Goal: Task Accomplishment & Management: Manage account settings

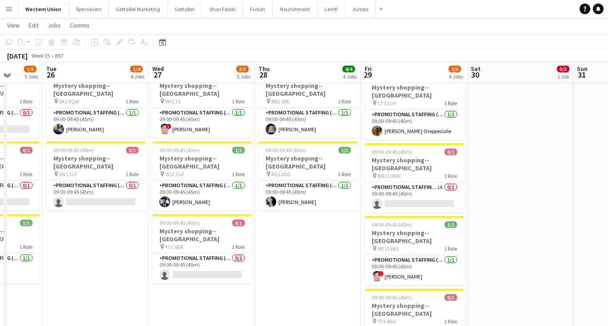
scroll to position [175, 0]
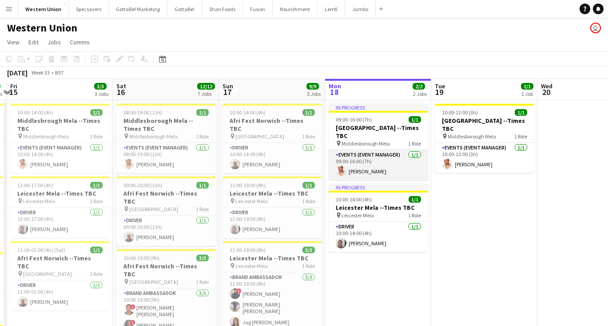
scroll to position [0, 198]
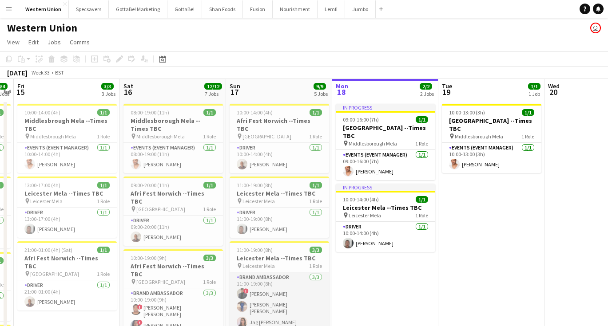
click at [265, 311] on app-card-role "Brand Ambassador [DATE] 11:00-19:00 (8h) ! [PERSON_NAME] [PERSON_NAME] [PERSON_…" at bounding box center [278, 302] width 99 height 59
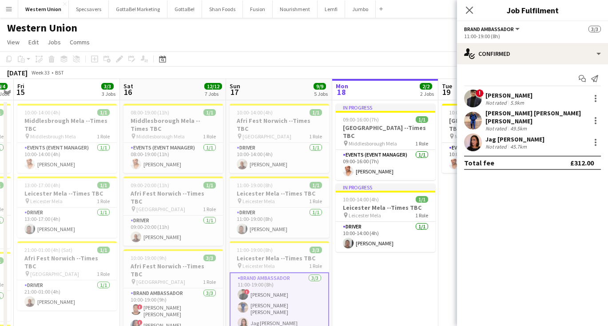
click at [489, 135] on div "Jag [PERSON_NAME]" at bounding box center [514, 139] width 59 height 8
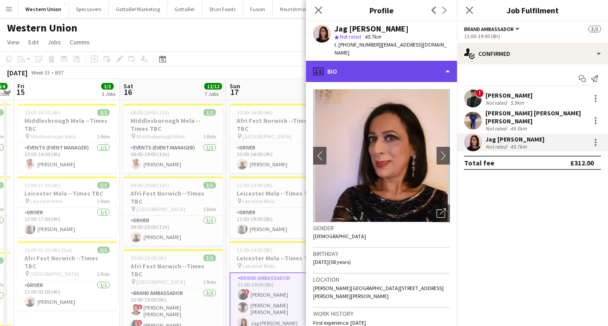
click at [369, 62] on div "profile Bio" at bounding box center [381, 71] width 151 height 21
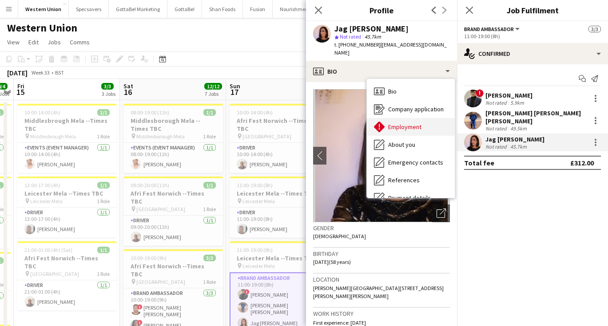
click at [398, 118] on div "Employment Employment" at bounding box center [411, 127] width 88 height 18
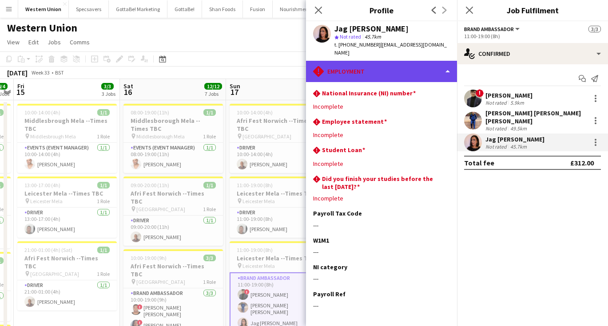
click at [383, 66] on div "rhombus-alert Employment" at bounding box center [381, 71] width 151 height 21
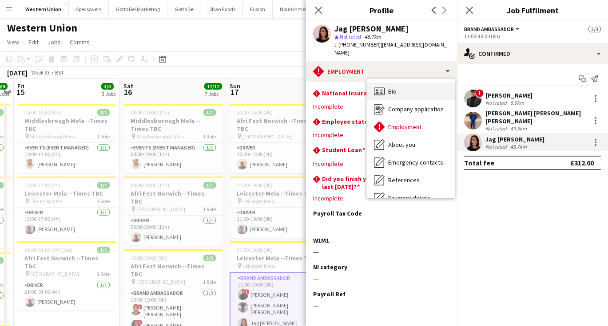
click at [399, 83] on div "Bio Bio" at bounding box center [411, 92] width 88 height 18
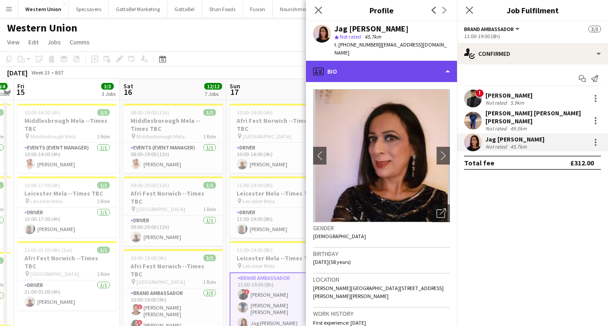
click at [419, 63] on div "profile Bio" at bounding box center [381, 71] width 151 height 21
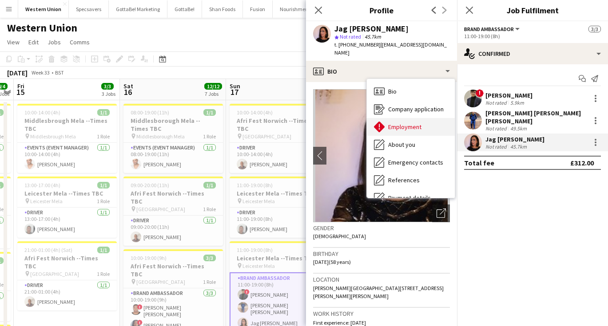
click at [406, 123] on span "Employment" at bounding box center [404, 127] width 33 height 8
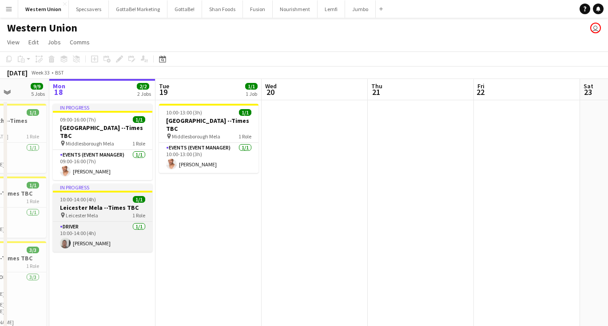
scroll to position [0, 257]
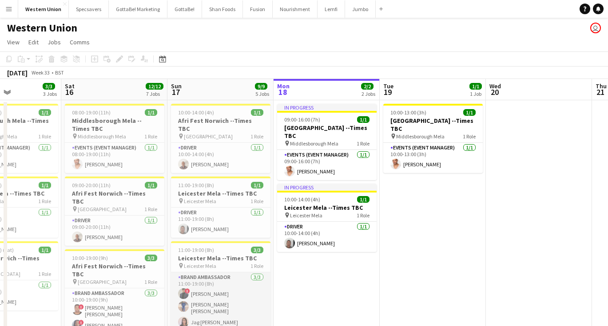
click at [201, 309] on app-card-role "Brand Ambassador [DATE] 11:00-19:00 (8h) ! [PERSON_NAME] [PERSON_NAME] [PERSON_…" at bounding box center [220, 302] width 99 height 59
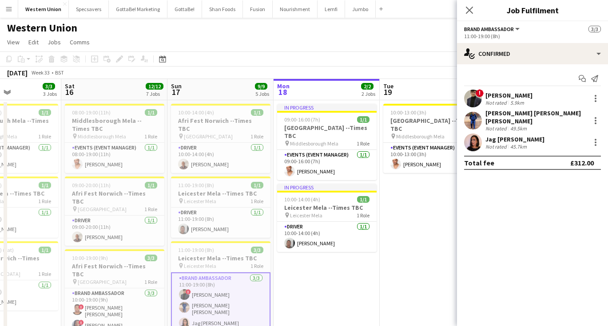
click at [488, 143] on div "Not rated" at bounding box center [496, 146] width 23 height 7
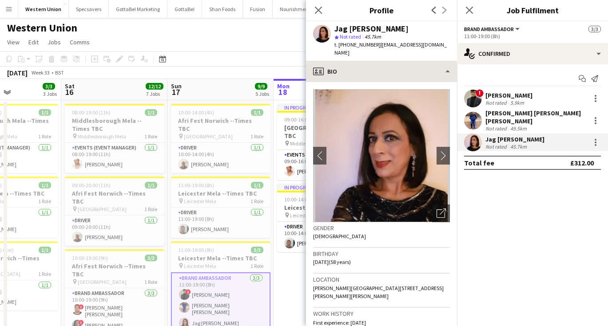
scroll to position [0, 0]
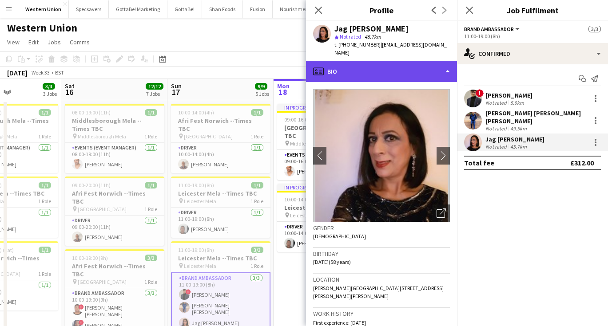
click at [369, 61] on div "profile Bio" at bounding box center [381, 71] width 151 height 21
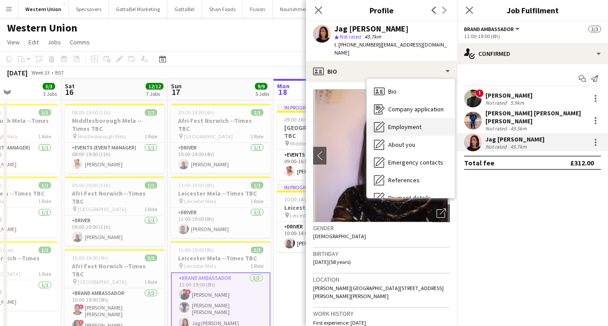
click at [403, 123] on span "Employment" at bounding box center [404, 127] width 33 height 8
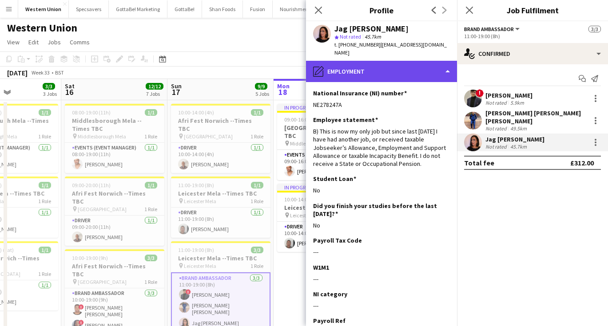
click at [350, 65] on div "pencil4 Employment" at bounding box center [381, 71] width 151 height 21
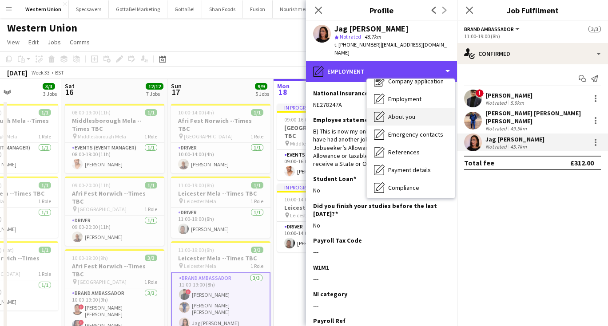
scroll to position [30, 0]
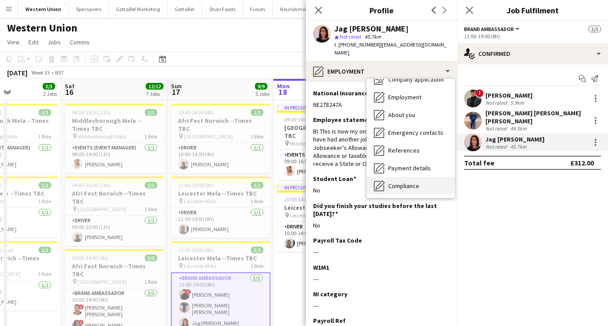
click at [394, 182] on span "Compliance" at bounding box center [403, 186] width 31 height 8
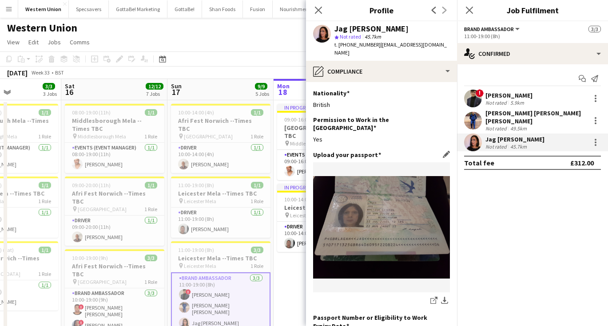
scroll to position [0, 0]
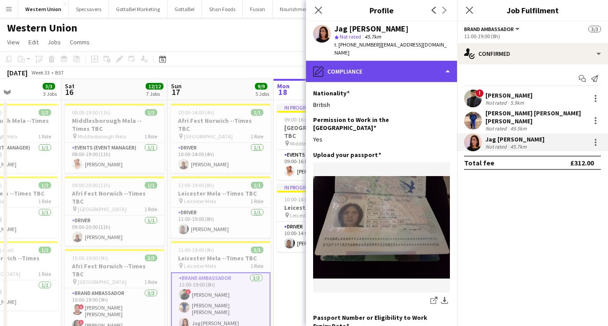
click at [386, 71] on div "pencil4 Compliance" at bounding box center [381, 71] width 151 height 21
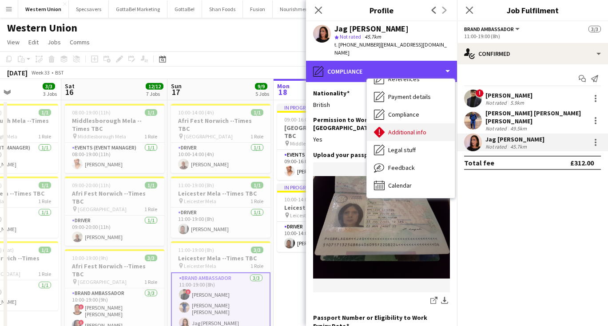
scroll to position [101, 0]
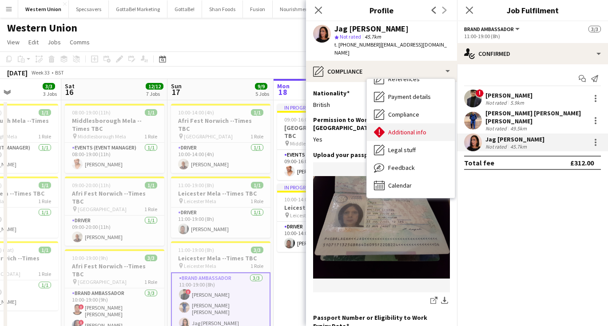
click at [402, 128] on span "Additional info" at bounding box center [407, 132] width 38 height 8
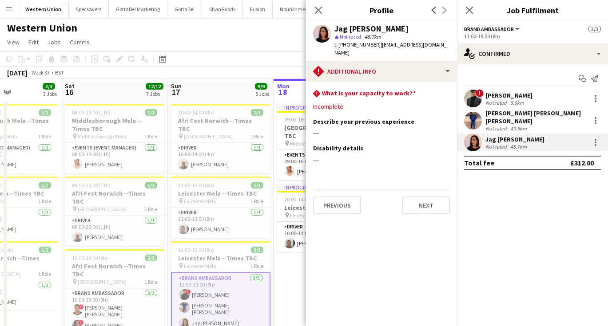
click at [288, 43] on app-page-menu "View Day view expanded Day view collapsed Month view Date picker Jump to today …" at bounding box center [304, 43] width 608 height 17
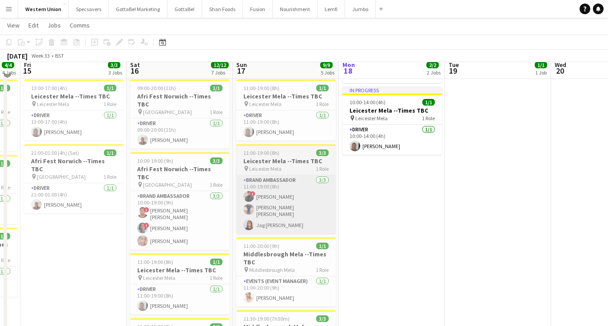
scroll to position [101, 0]
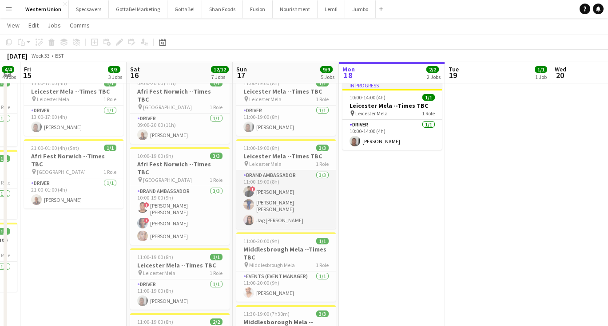
click at [265, 213] on app-card-role "Brand Ambassador [DATE] 11:00-19:00 (8h) ! [PERSON_NAME] [PERSON_NAME] [PERSON_…" at bounding box center [285, 199] width 99 height 59
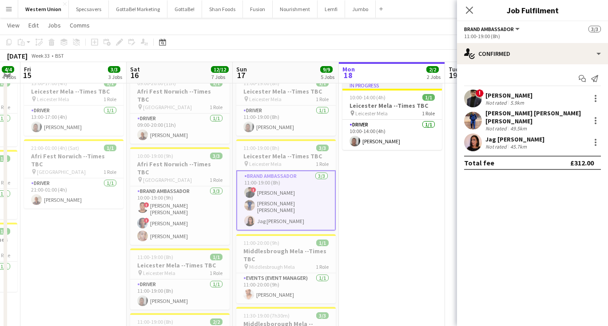
click at [488, 144] on div "Not rated" at bounding box center [496, 146] width 23 height 7
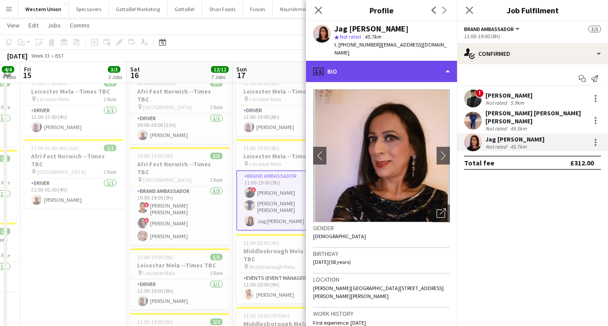
click at [421, 67] on div "profile Bio" at bounding box center [381, 71] width 151 height 21
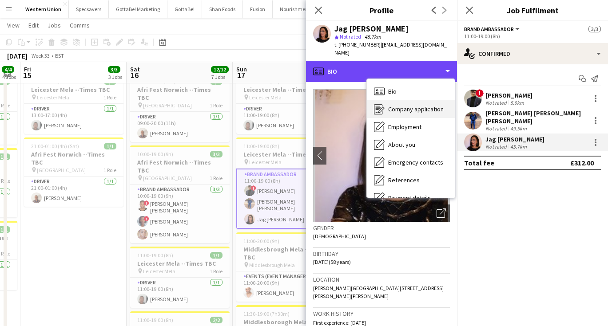
scroll to position [0, 0]
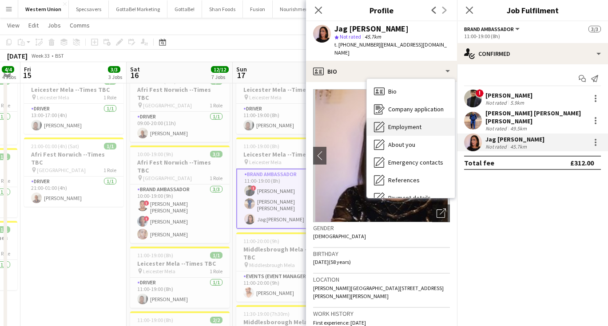
click at [401, 123] on span "Employment" at bounding box center [404, 127] width 33 height 8
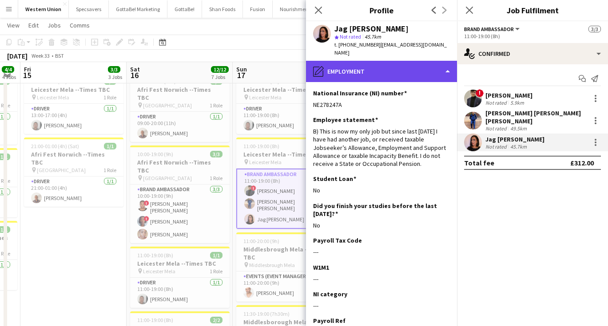
click at [392, 64] on div "pencil4 Employment" at bounding box center [381, 71] width 151 height 21
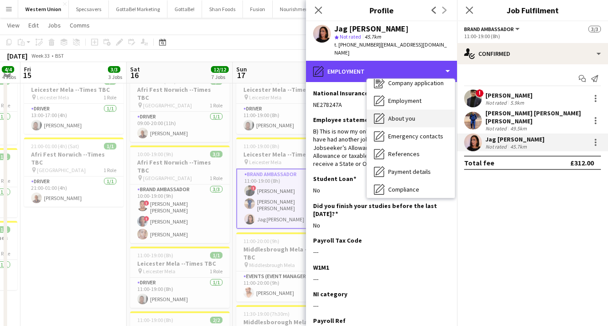
scroll to position [40, 0]
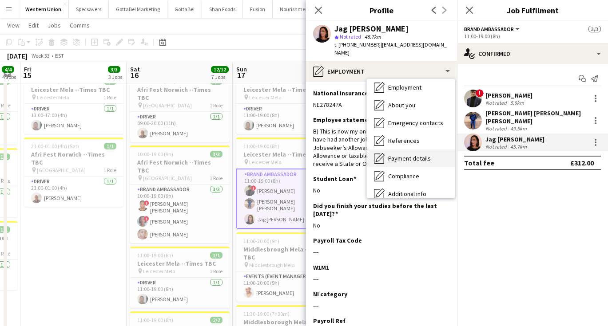
click at [407, 154] on span "Payment details" at bounding box center [409, 158] width 43 height 8
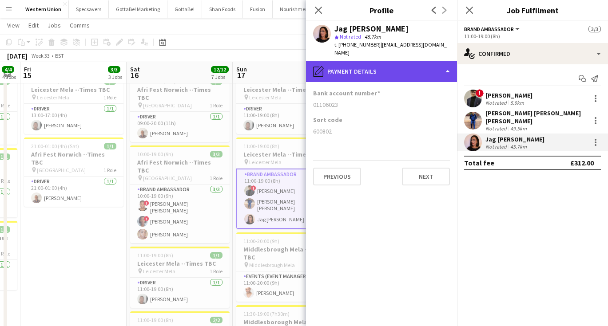
click at [356, 61] on div "pencil4 Payment details" at bounding box center [381, 71] width 151 height 21
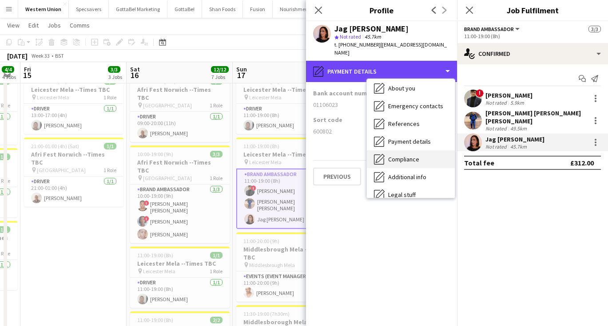
scroll to position [59, 0]
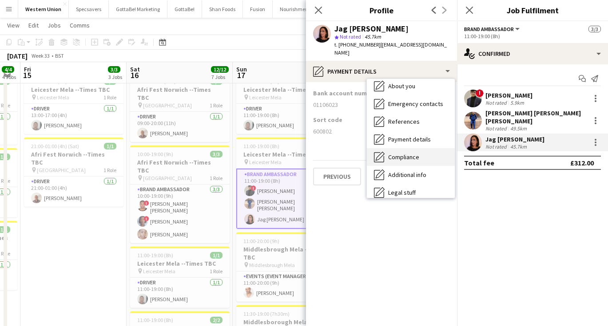
click at [400, 153] on div "Compliance Compliance" at bounding box center [411, 157] width 88 height 18
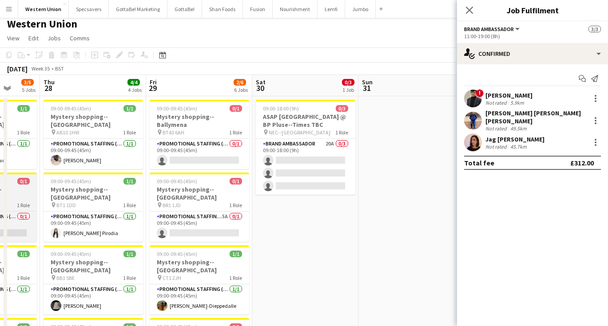
scroll to position [0, 281]
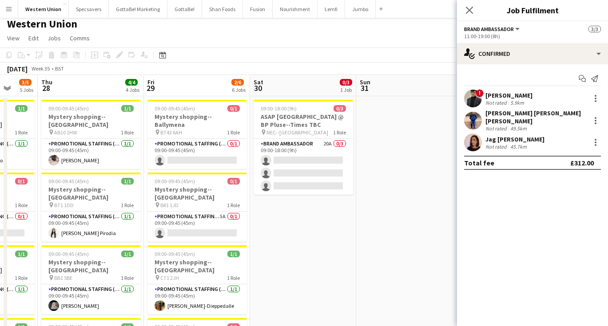
click at [9, 7] on app-icon "Menu" at bounding box center [8, 8] width 7 height 7
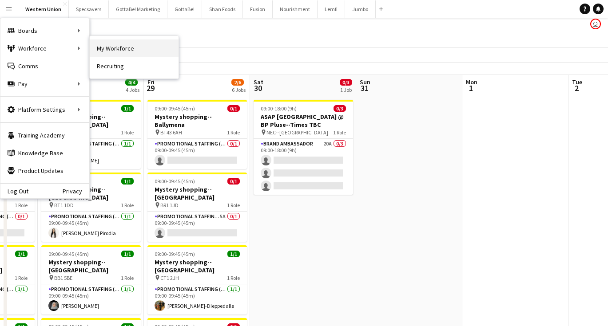
click at [102, 45] on link "My Workforce" at bounding box center [134, 49] width 89 height 18
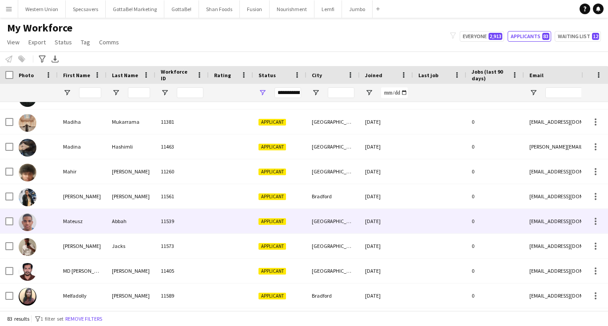
scroll to position [585, 0]
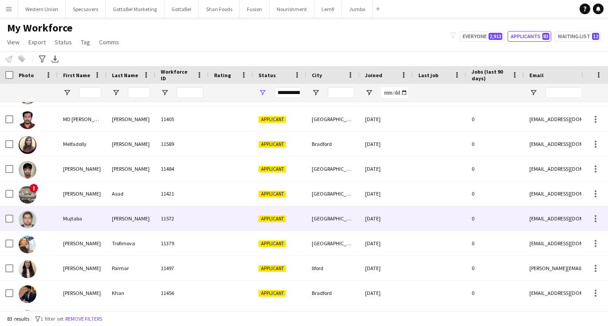
click at [208, 216] on div "11572" at bounding box center [181, 218] width 53 height 24
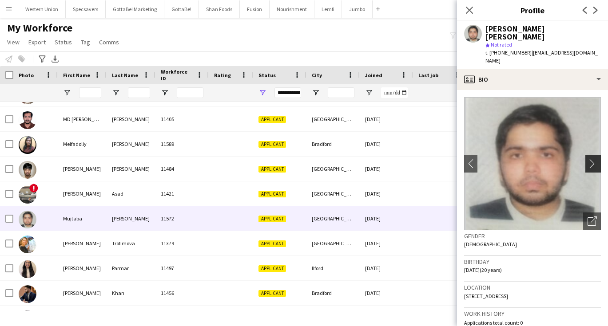
click at [592, 159] on app-icon "chevron-right" at bounding box center [594, 163] width 14 height 9
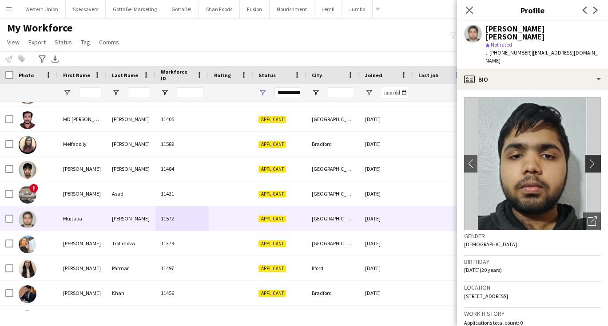
click at [592, 159] on app-icon "chevron-right" at bounding box center [594, 163] width 14 height 9
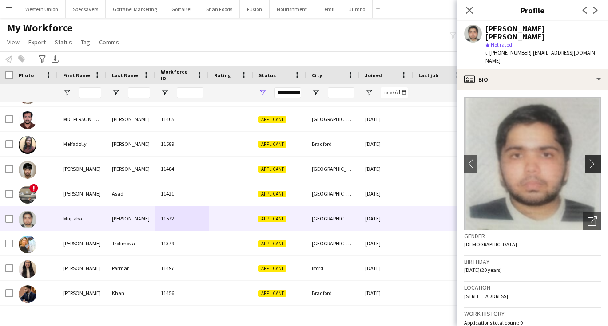
click at [592, 159] on app-icon "chevron-right" at bounding box center [594, 163] width 14 height 9
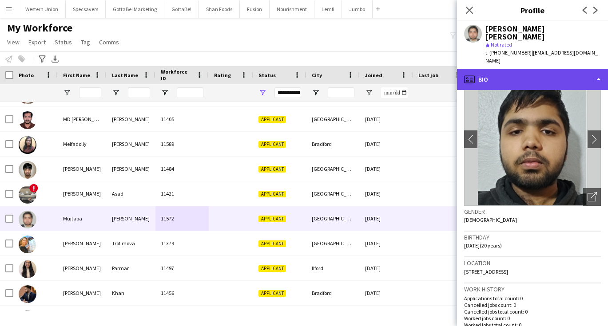
click at [554, 69] on div "profile Bio" at bounding box center [532, 79] width 151 height 21
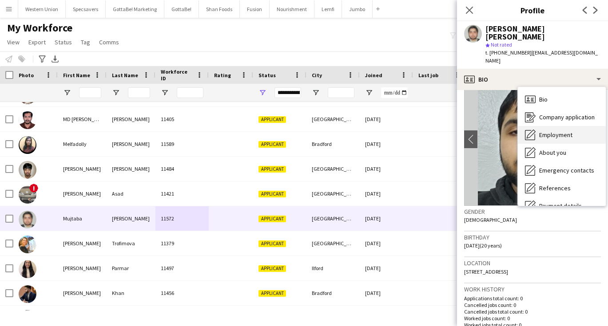
click at [558, 131] on span "Employment" at bounding box center [555, 135] width 33 height 8
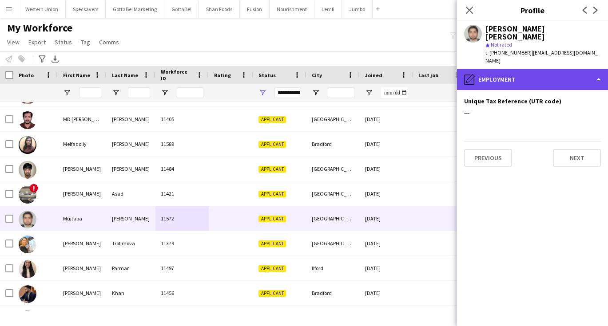
click at [528, 69] on div "pencil4 Employment" at bounding box center [532, 79] width 151 height 21
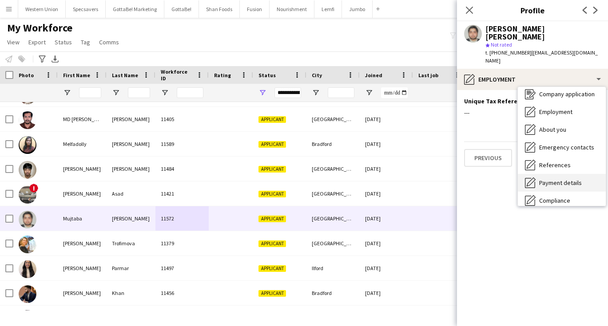
click at [551, 179] on span "Payment details" at bounding box center [560, 183] width 43 height 8
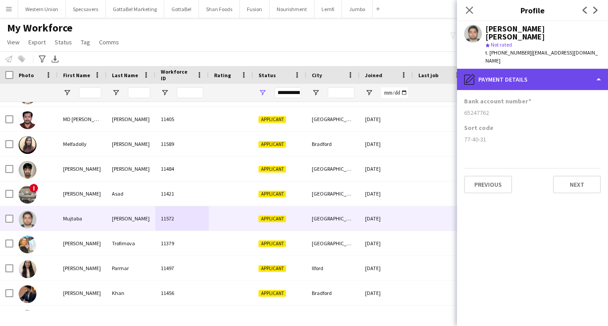
click at [540, 69] on div "pencil4 Payment details" at bounding box center [532, 79] width 151 height 21
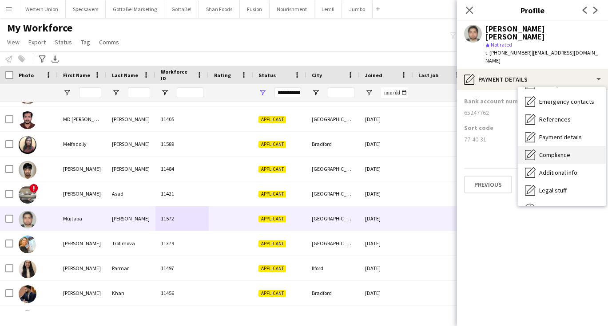
click at [555, 151] on span "Compliance" at bounding box center [554, 155] width 31 height 8
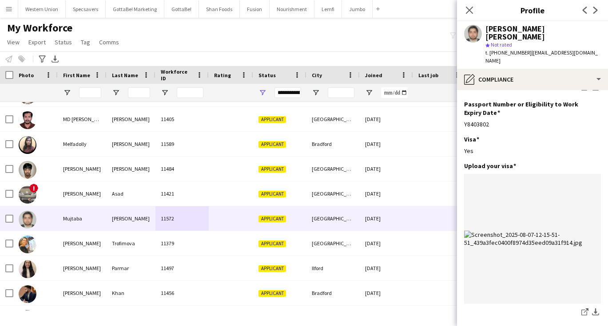
click at [297, 39] on div "My Workforce View Views Default view New view Update view Delete view Edit name…" at bounding box center [304, 36] width 608 height 30
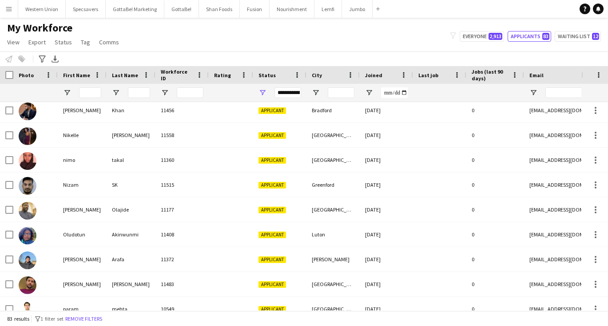
scroll to position [927, 0]
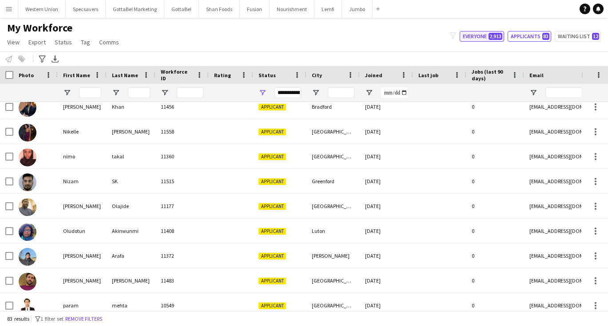
click at [489, 33] on button "Everyone 2,913" at bounding box center [481, 36] width 44 height 11
type input "**********"
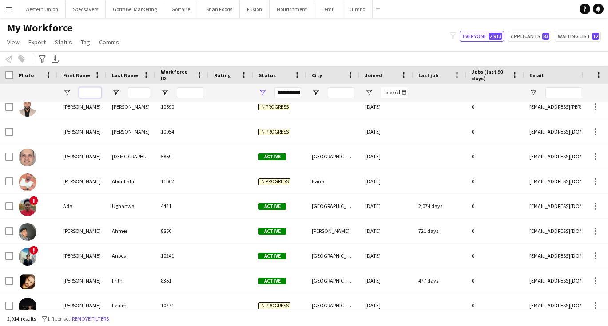
click at [87, 94] on input "First Name Filter Input" at bounding box center [90, 92] width 22 height 11
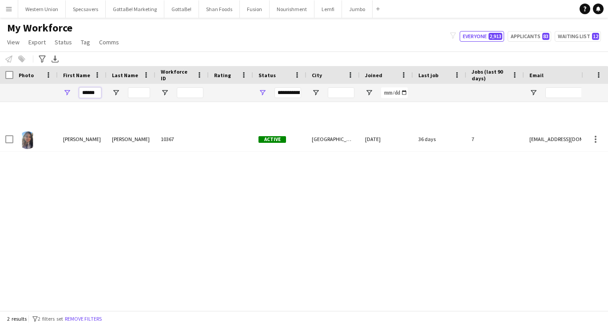
type input "******"
click at [133, 94] on input "Last Name Filter Input" at bounding box center [139, 92] width 22 height 11
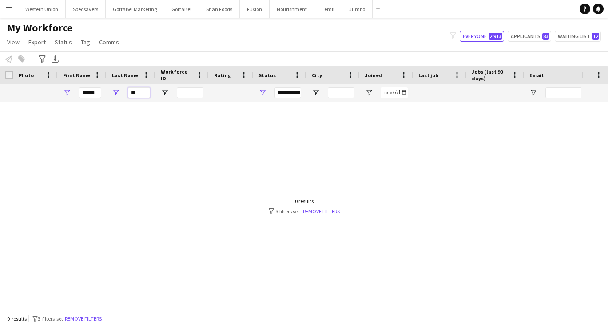
type input "*"
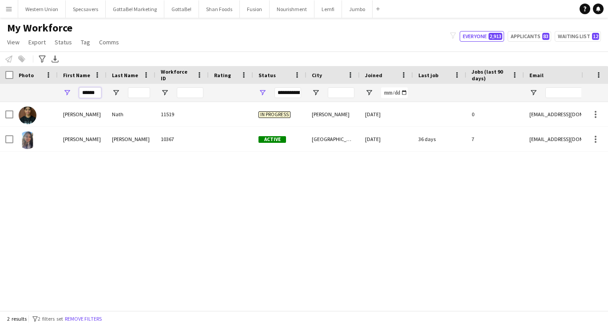
click at [91, 92] on input "******" at bounding box center [90, 92] width 22 height 11
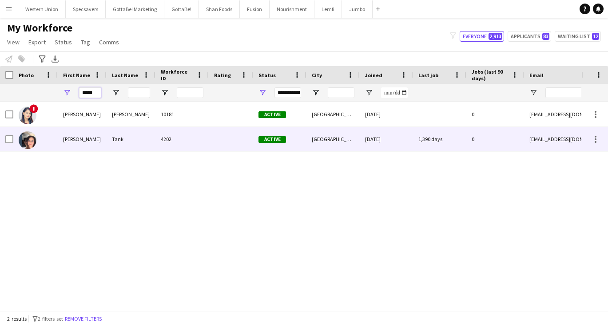
type input "*****"
click at [144, 138] on div "Tank" at bounding box center [131, 139] width 49 height 24
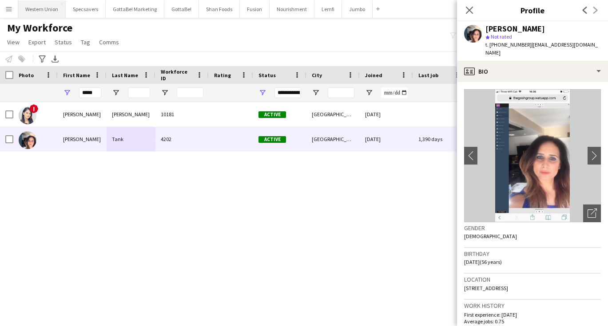
click at [43, 4] on button "Western Union Close" at bounding box center [41, 8] width 47 height 17
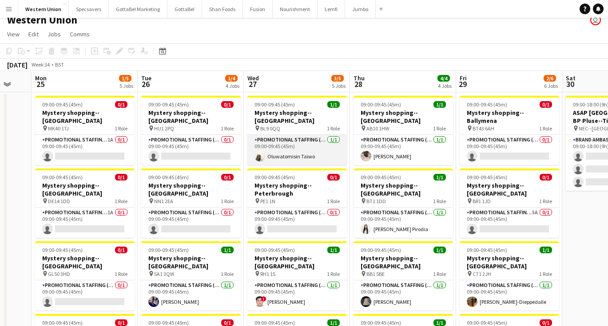
scroll to position [12, 0]
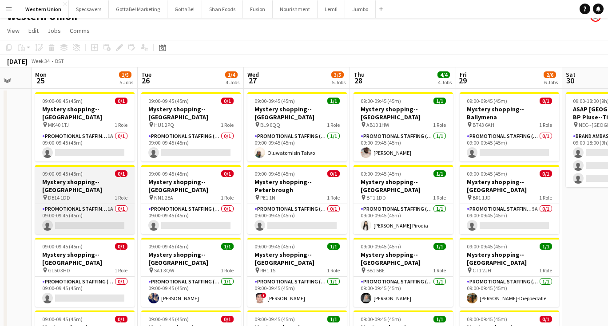
click at [86, 170] on div "09:00-09:45 (45m) 0/1" at bounding box center [84, 173] width 99 height 7
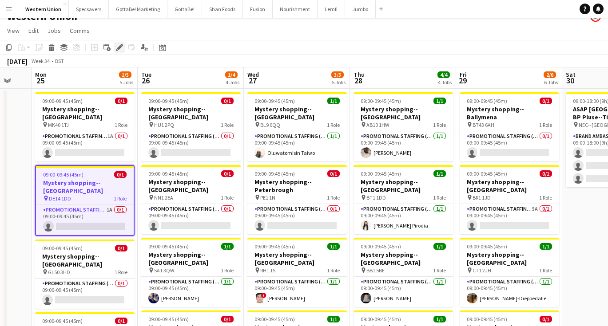
click at [118, 45] on icon "Edit" at bounding box center [119, 47] width 7 height 7
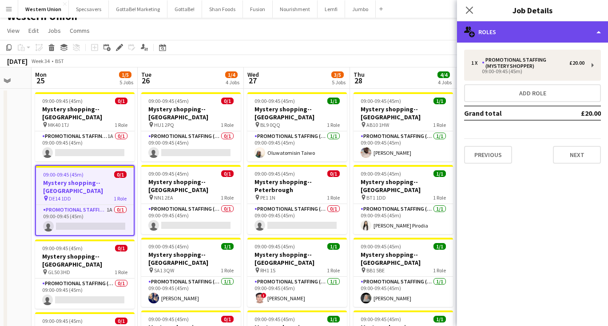
click at [541, 35] on div "multiple-users-add Roles" at bounding box center [532, 31] width 151 height 21
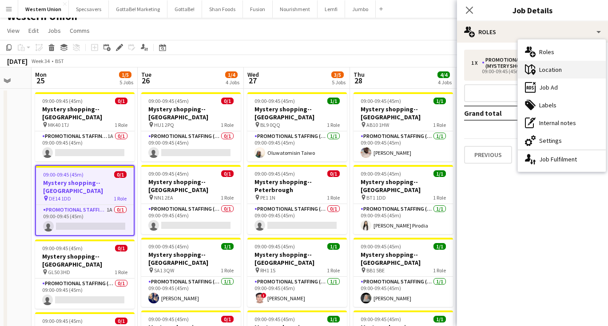
click at [549, 69] on div "maps-pin-1 Location" at bounding box center [562, 70] width 88 height 18
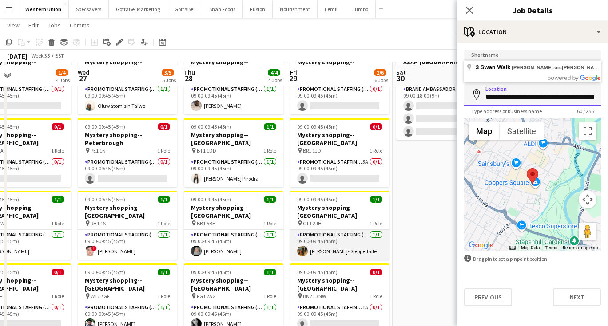
scroll to position [61, 0]
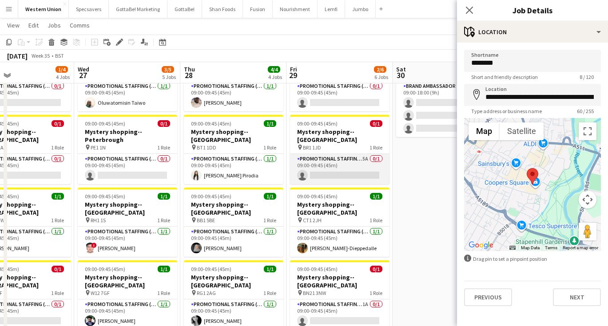
click at [340, 154] on app-card-role "Promotional Staffing (Mystery Shopper) 5A 0/1 09:00-09:45 (45m) single-neutral-…" at bounding box center [339, 169] width 99 height 30
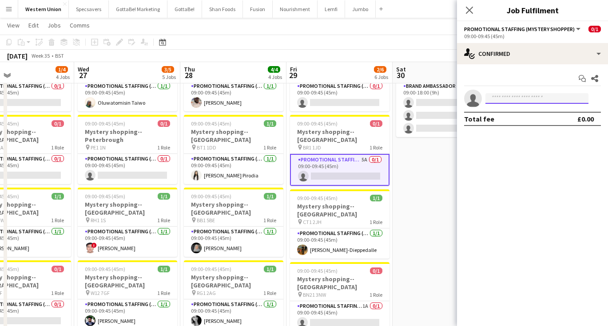
click at [519, 98] on input at bounding box center [536, 98] width 103 height 11
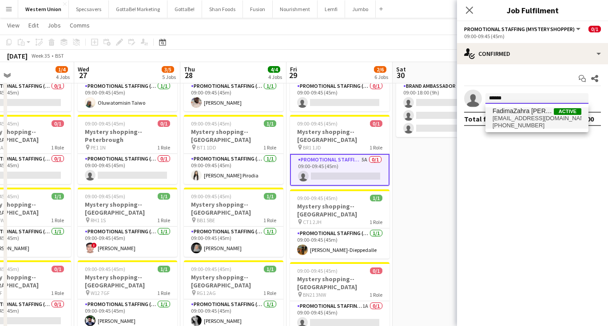
type input "******"
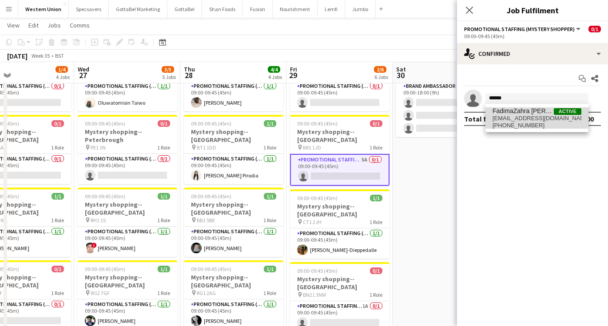
click at [526, 124] on span "+447468344576" at bounding box center [536, 125] width 89 height 7
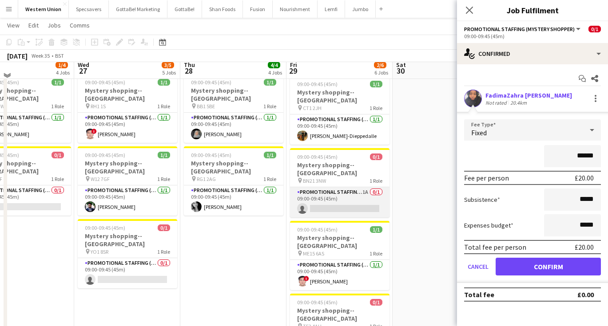
scroll to position [178, 0]
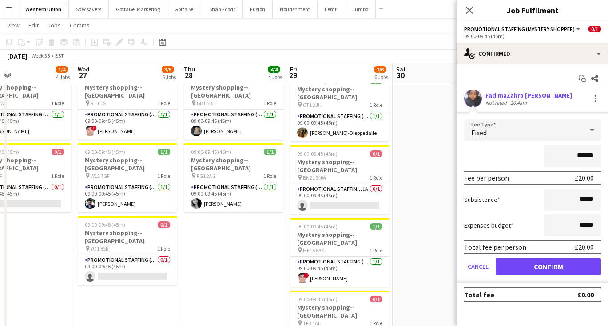
click at [508, 93] on div "FadimaZahra Elmi" at bounding box center [528, 95] width 87 height 8
click at [504, 96] on div "FadimaZahra Elmi" at bounding box center [528, 95] width 87 height 8
click at [472, 95] on app-user-avatar at bounding box center [473, 99] width 18 height 18
click at [514, 93] on div "FadimaZahra Elmi" at bounding box center [528, 95] width 87 height 8
click at [477, 265] on button "Cancel" at bounding box center [478, 267] width 28 height 18
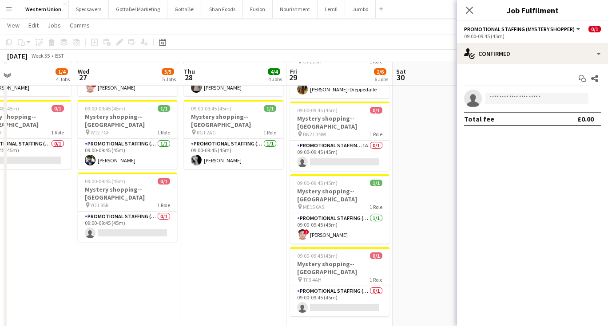
scroll to position [231, 0]
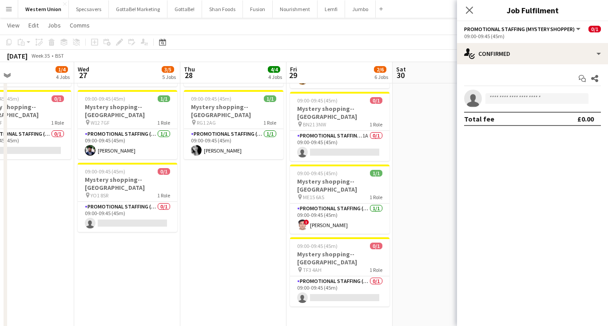
click at [405, 214] on app-date-cell "09:00-18:00 (9h) 0/3 ASAP England @ BP Pluse--Times TBC pin NEC--Birmingham 1 R…" at bounding box center [445, 166] width 106 height 597
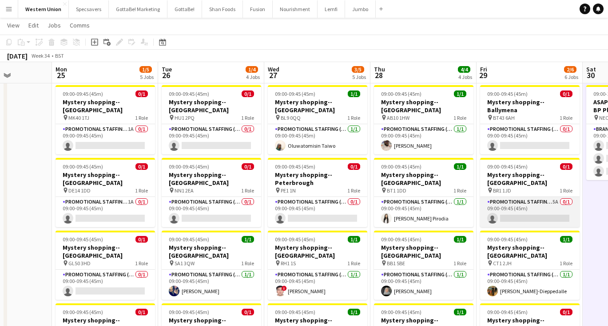
scroll to position [18, 0]
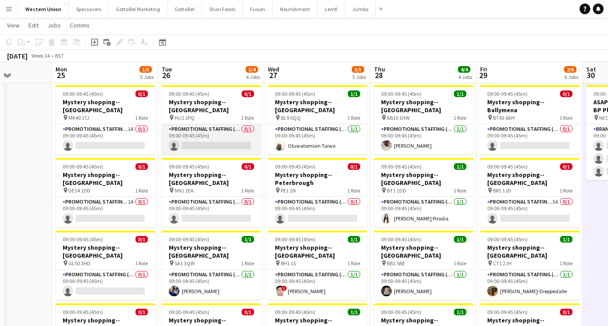
click at [238, 128] on app-card-role "Promotional Staffing (Mystery Shopper) 0/1 09:00-09:45 (45m) single-neutral-act…" at bounding box center [211, 139] width 99 height 30
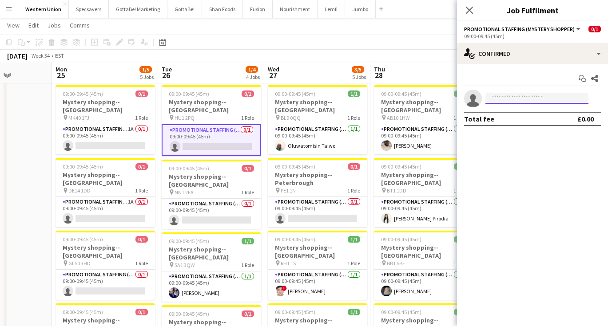
click at [509, 101] on input at bounding box center [536, 98] width 103 height 11
type input "******"
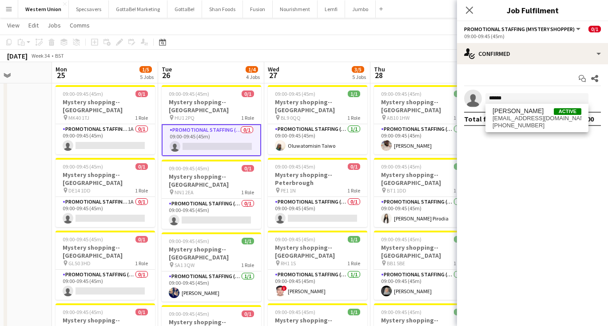
click at [530, 130] on div "Harold Edjangue Active megaharold10@gmail.com +447495316102" at bounding box center [536, 118] width 103 height 28
click at [526, 120] on span "megaharold10@gmail.com" at bounding box center [536, 118] width 89 height 7
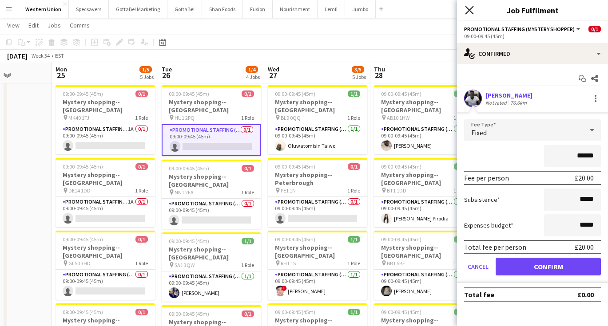
click at [470, 9] on icon at bounding box center [469, 10] width 8 height 8
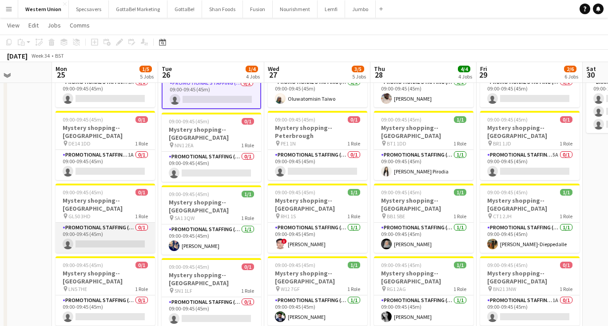
scroll to position [65, 0]
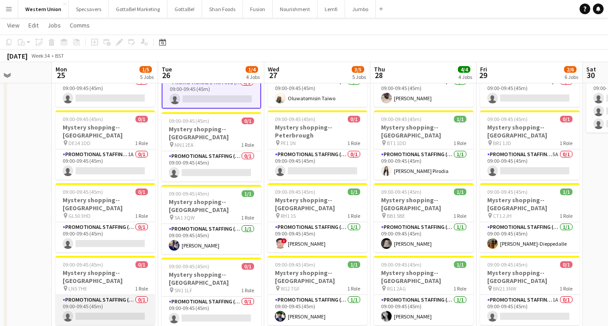
click at [119, 295] on app-card-role "Promotional Staffing (Mystery Shopper) 0/1 09:00-09:45 (45m) single-neutral-act…" at bounding box center [104, 310] width 99 height 30
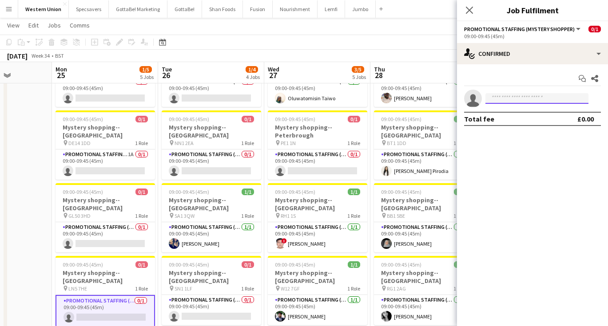
click at [507, 102] on input at bounding box center [536, 98] width 103 height 11
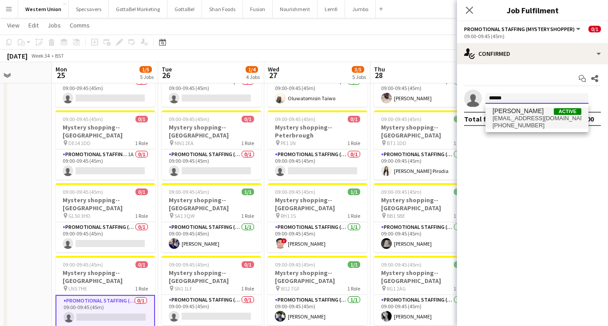
type input "******"
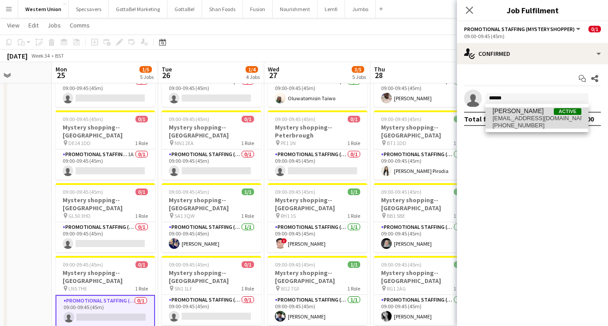
click at [559, 120] on span "megaharold10@gmail.com" at bounding box center [536, 118] width 89 height 7
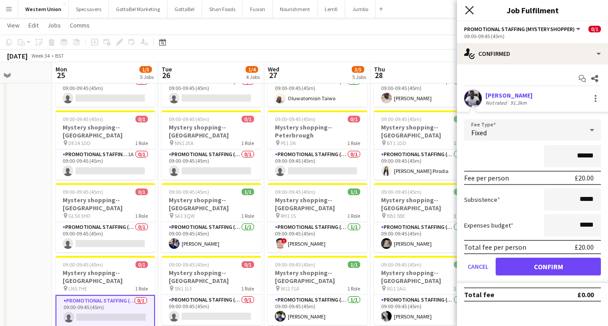
click at [471, 10] on icon "Close pop-in" at bounding box center [469, 10] width 8 height 8
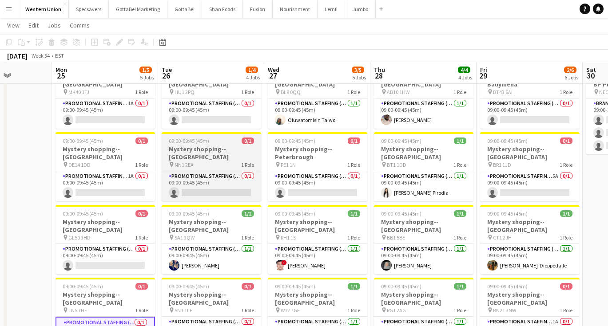
scroll to position [44, 0]
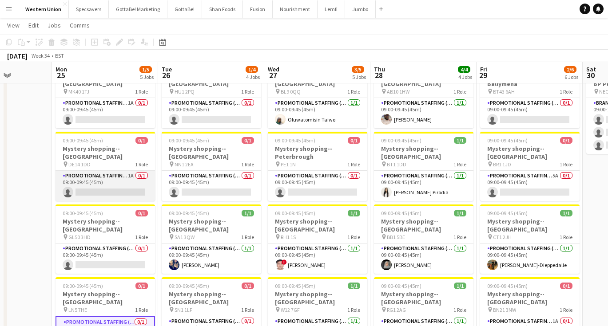
click at [101, 171] on app-card-role "Promotional Staffing (Mystery Shopper) 1A 0/1 09:00-09:45 (45m) single-neutral-…" at bounding box center [104, 186] width 99 height 30
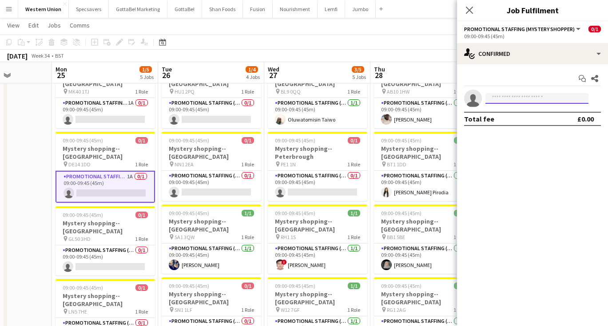
click at [509, 94] on input at bounding box center [536, 98] width 103 height 11
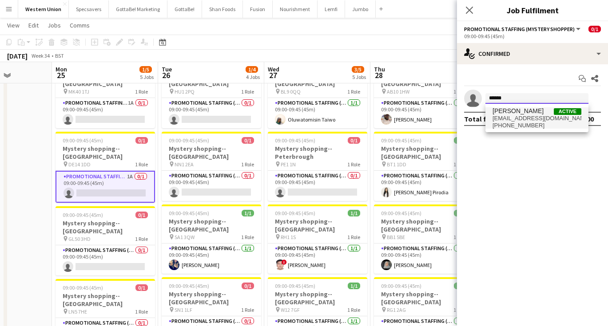
type input "******"
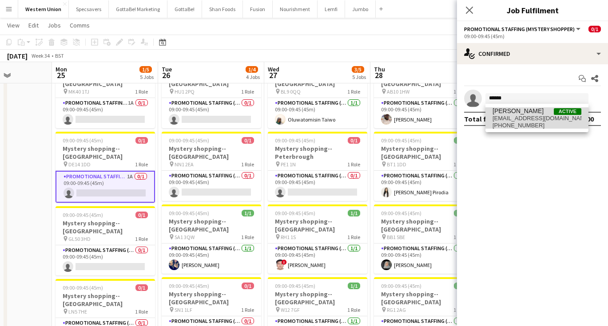
click at [534, 114] on span "Harold Edjangue" at bounding box center [517, 111] width 51 height 8
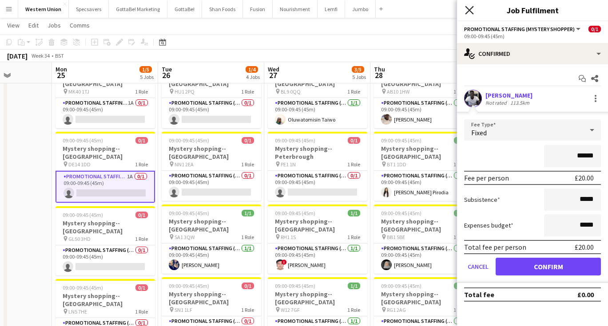
click at [471, 10] on icon "Close pop-in" at bounding box center [469, 10] width 8 height 8
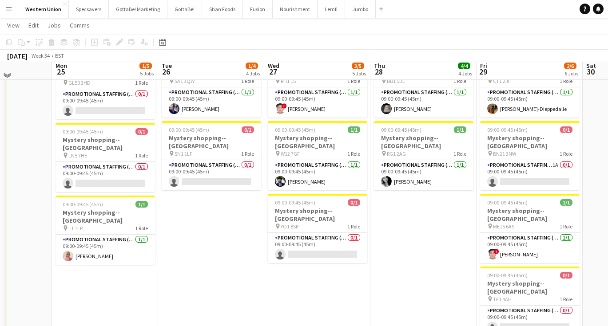
scroll to position [182, 0]
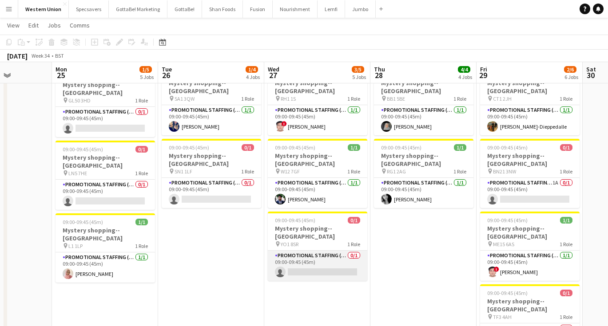
click at [329, 251] on app-card-role "Promotional Staffing (Mystery Shopper) 0/1 09:00-09:45 (45m) single-neutral-act…" at bounding box center [317, 266] width 99 height 30
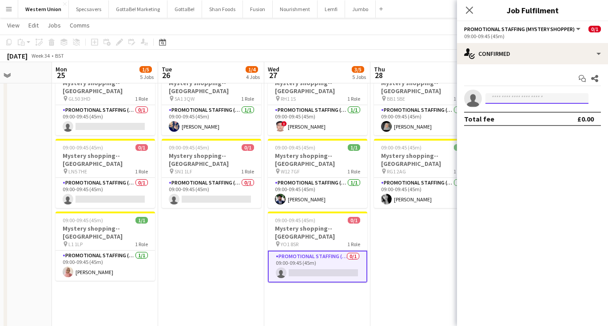
click at [497, 97] on input at bounding box center [536, 98] width 103 height 11
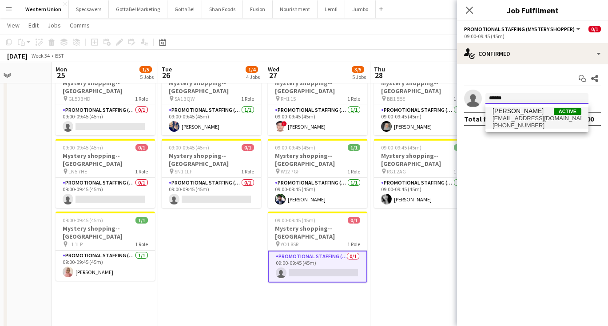
type input "******"
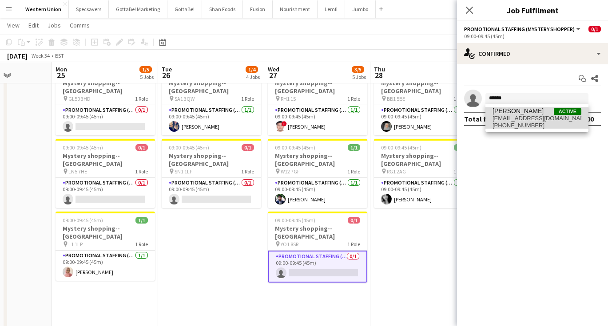
click at [514, 118] on span "megaharold10@gmail.com" at bounding box center [536, 118] width 89 height 7
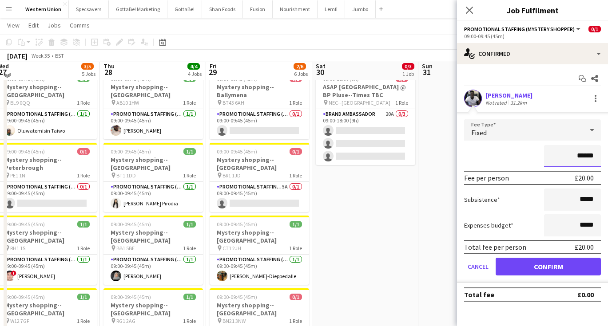
scroll to position [30, 0]
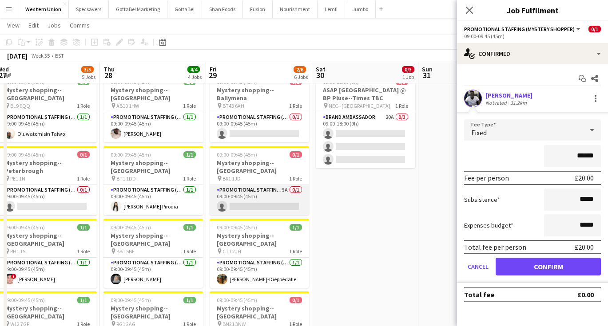
click at [257, 185] on app-card-role "Promotional Staffing (Mystery Shopper) 5A 0/1 09:00-09:45 (45m) single-neutral-…" at bounding box center [259, 200] width 99 height 30
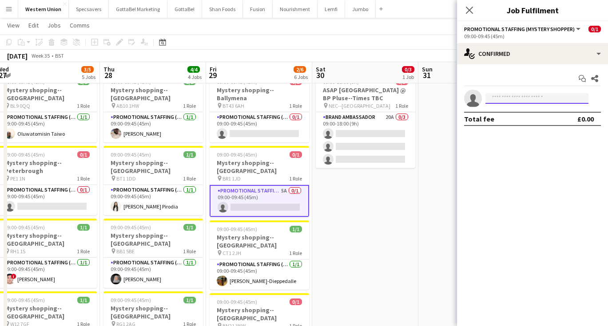
click at [543, 100] on input at bounding box center [536, 98] width 103 height 11
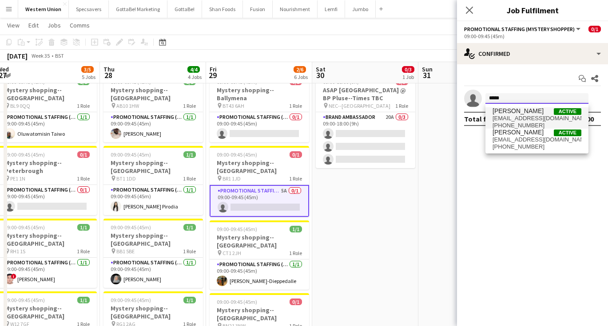
type input "*****"
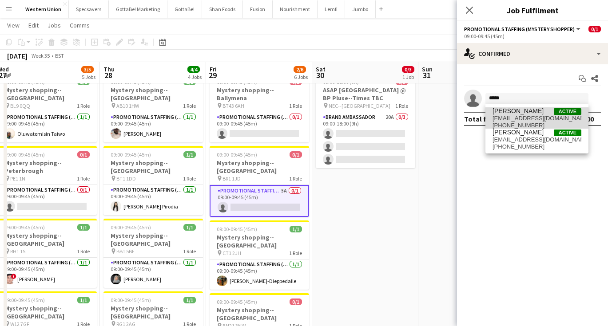
click at [546, 115] on span "jovenie1@icloud.com" at bounding box center [536, 118] width 89 height 7
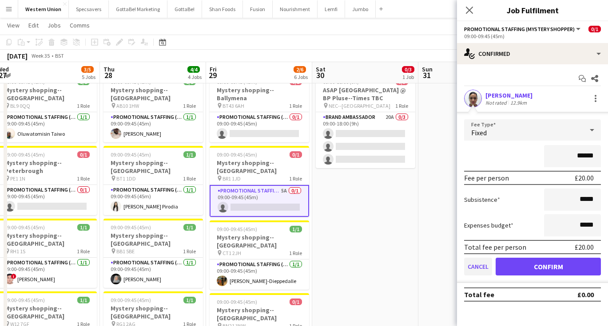
click at [470, 267] on button "Cancel" at bounding box center [478, 267] width 28 height 18
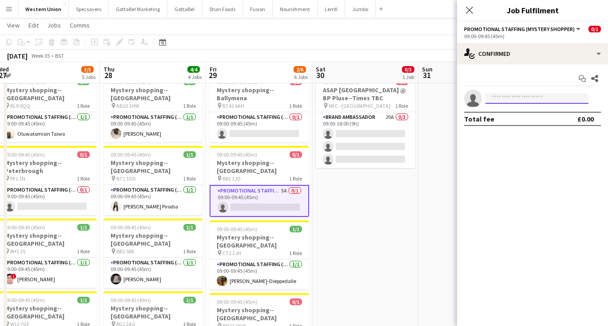
click at [514, 101] on input at bounding box center [536, 98] width 103 height 11
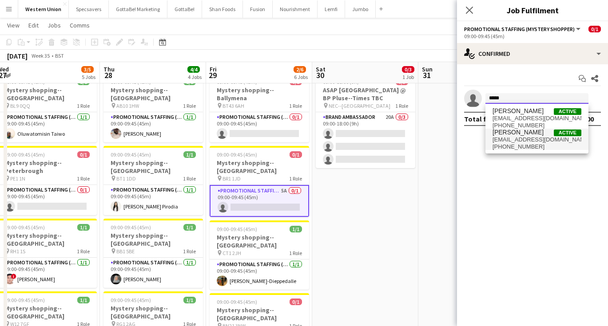
type input "*****"
click at [521, 139] on span "eileenjohn@rocketmail.com" at bounding box center [536, 139] width 89 height 7
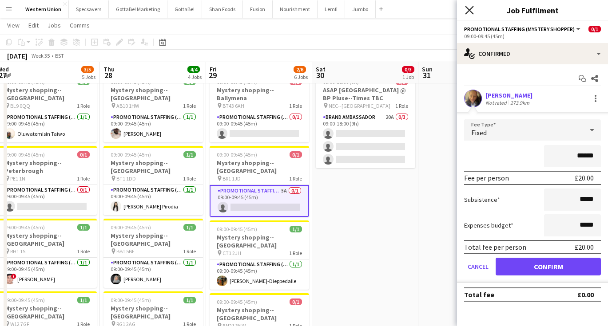
click at [470, 12] on icon "Close pop-in" at bounding box center [469, 10] width 8 height 8
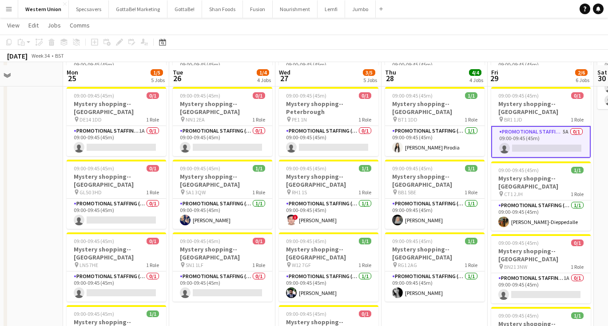
scroll to position [93, 0]
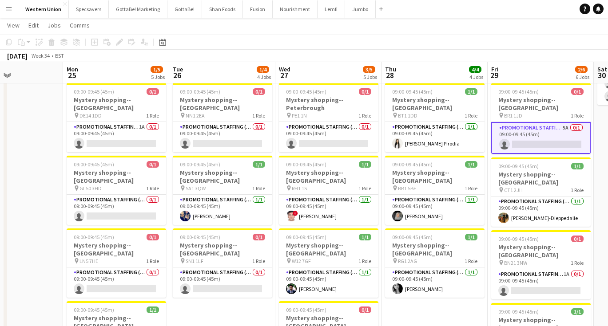
click at [7, 3] on button "Menu" at bounding box center [9, 9] width 18 height 18
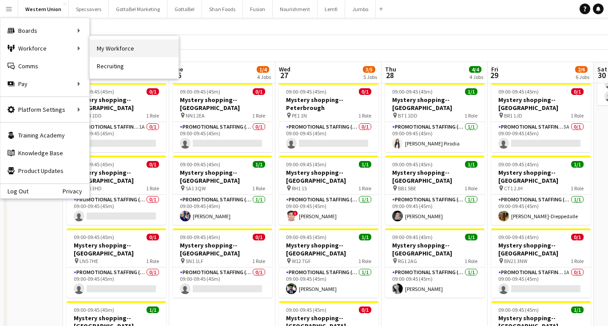
click at [99, 49] on link "My Workforce" at bounding box center [134, 49] width 89 height 18
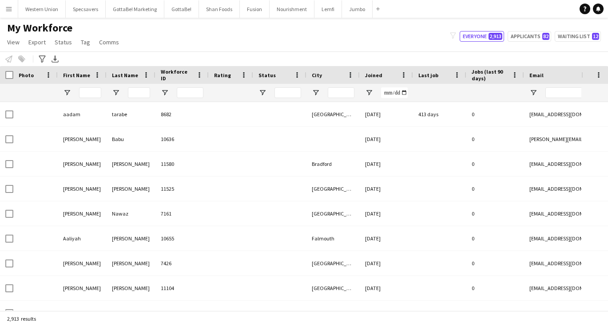
type input "*****"
type input "**********"
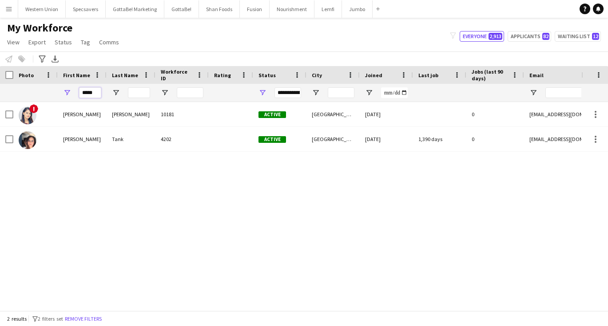
click at [91, 92] on input "*****" at bounding box center [90, 92] width 22 height 11
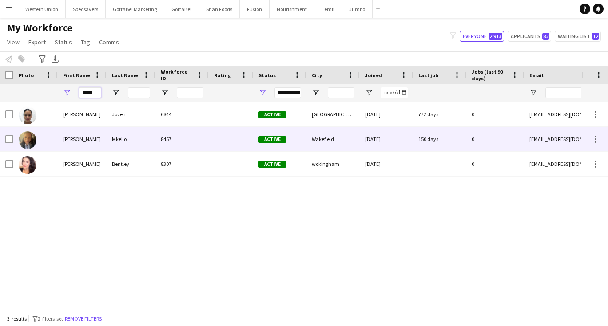
type input "*****"
click at [91, 145] on div "Irene" at bounding box center [82, 139] width 49 height 24
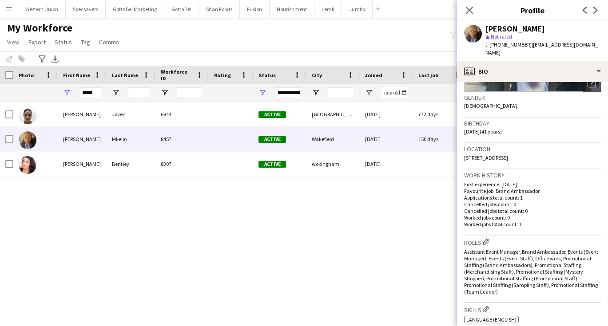
scroll to position [130, 0]
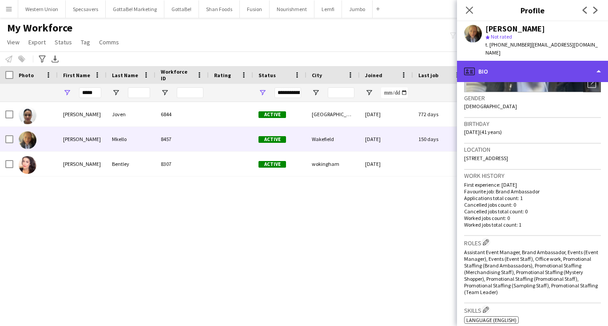
click at [517, 61] on div "profile Bio" at bounding box center [532, 71] width 151 height 21
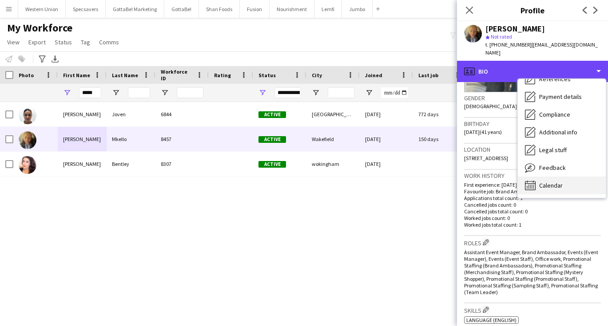
scroll to position [101, 0]
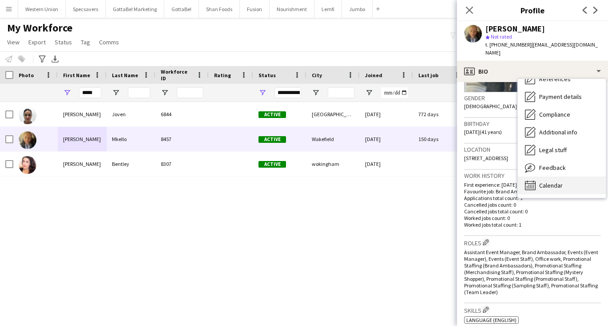
click at [546, 182] on span "Calendar" at bounding box center [551, 186] width 24 height 8
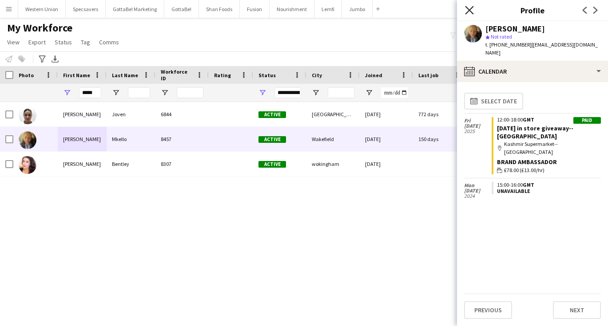
click at [470, 11] on icon at bounding box center [469, 10] width 8 height 8
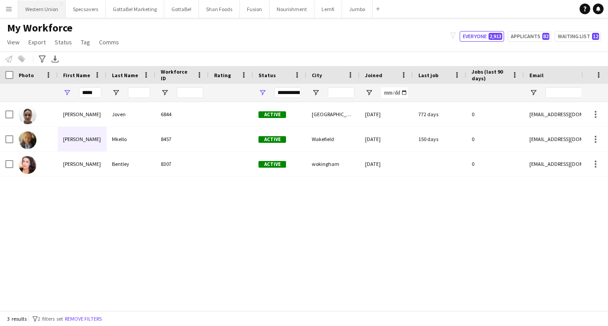
click at [36, 12] on button "Western Union Close" at bounding box center [41, 8] width 47 height 17
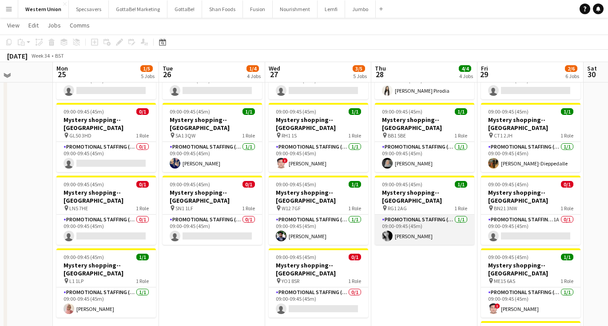
scroll to position [145, 0]
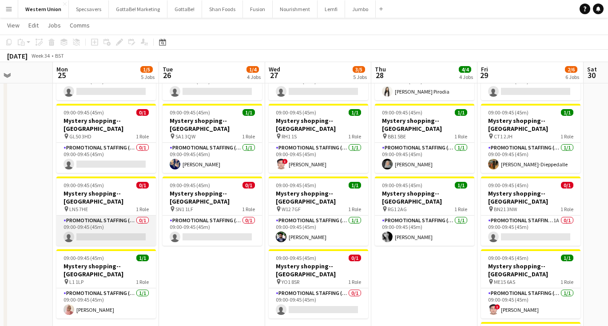
click at [113, 216] on app-card-role "Promotional Staffing (Mystery Shopper) 0/1 09:00-09:45 (45m) single-neutral-act…" at bounding box center [105, 231] width 99 height 30
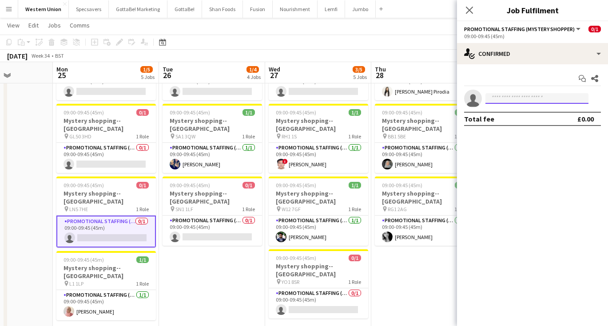
click at [513, 99] on input at bounding box center [536, 98] width 103 height 11
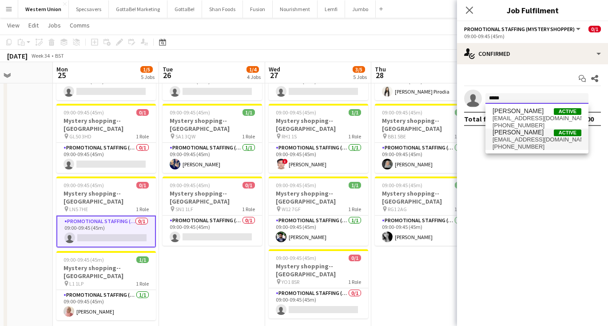
type input "*****"
click at [544, 135] on span "Irene Mkello Active" at bounding box center [536, 133] width 89 height 8
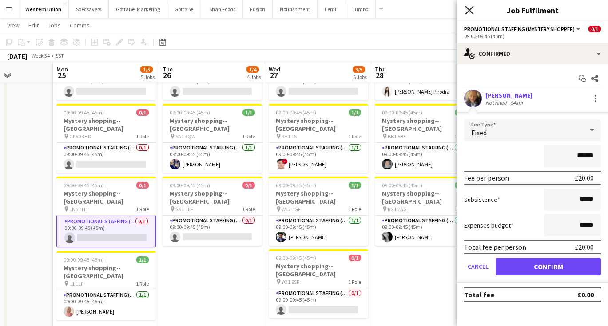
click at [471, 9] on icon at bounding box center [469, 10] width 8 height 8
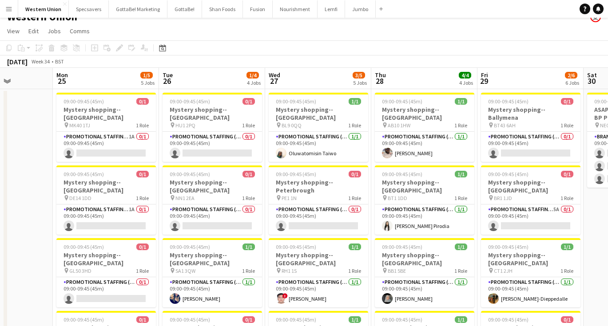
scroll to position [8, 0]
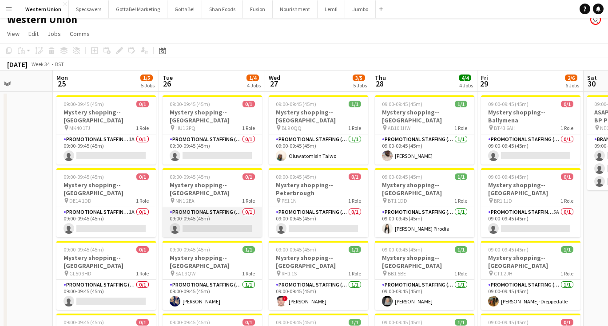
click at [223, 207] on app-card-role "Promotional Staffing (Mystery Shopper) 0/1 09:00-09:45 (45m) single-neutral-act…" at bounding box center [211, 222] width 99 height 30
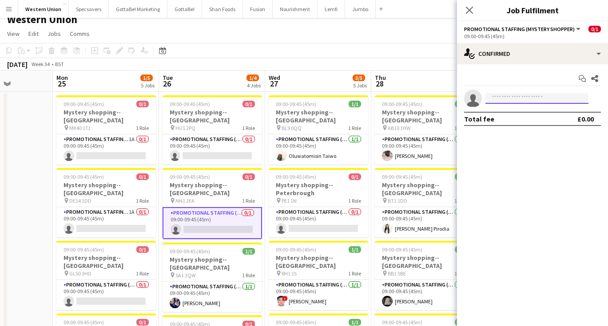
click at [496, 97] on input at bounding box center [536, 98] width 103 height 11
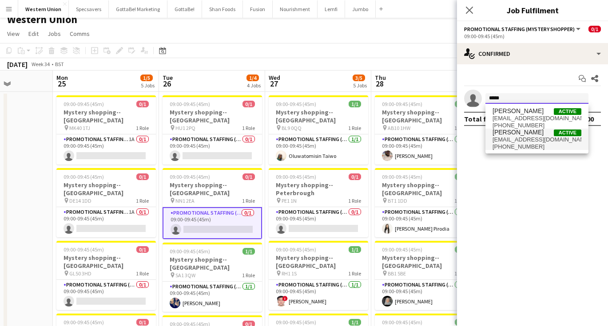
type input "*****"
click at [508, 139] on span "eileenjohn@rocketmail.com" at bounding box center [536, 139] width 89 height 7
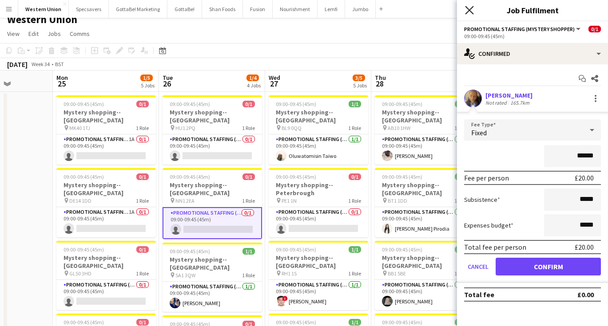
click at [469, 12] on icon "Close pop-in" at bounding box center [469, 10] width 8 height 8
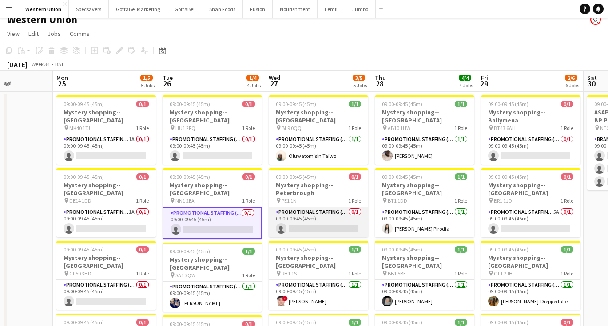
click at [325, 210] on app-card-role "Promotional Staffing (Mystery Shopper) 0/1 09:00-09:45 (45m) single-neutral-act…" at bounding box center [318, 222] width 99 height 30
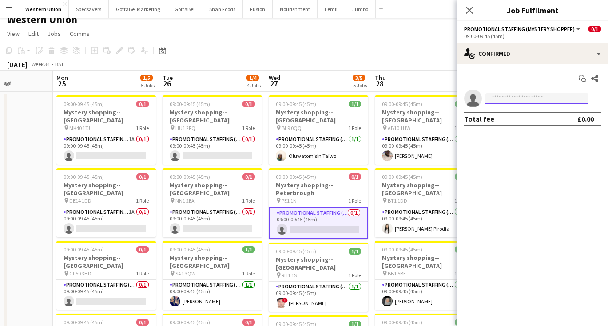
click at [502, 98] on input at bounding box center [536, 98] width 103 height 11
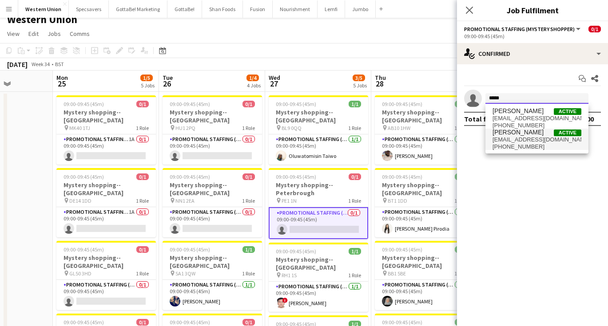
type input "*****"
click at [509, 138] on span "eileenjohn@rocketmail.com" at bounding box center [536, 139] width 89 height 7
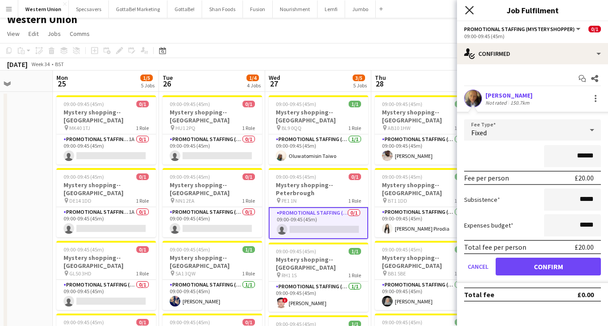
click at [469, 12] on icon "Close pop-in" at bounding box center [469, 10] width 8 height 8
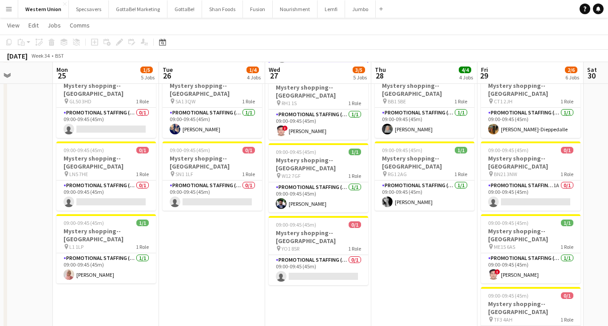
scroll to position [185, 0]
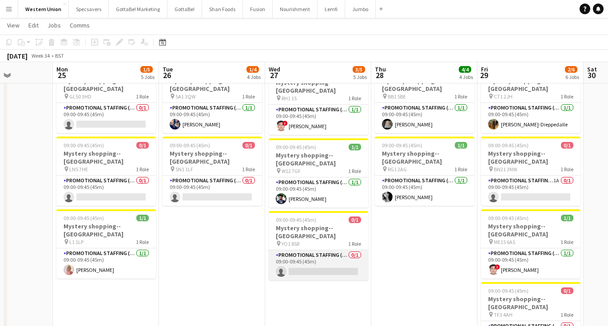
click at [317, 250] on app-card-role "Promotional Staffing (Mystery Shopper) 0/1 09:00-09:45 (45m) single-neutral-act…" at bounding box center [318, 265] width 99 height 30
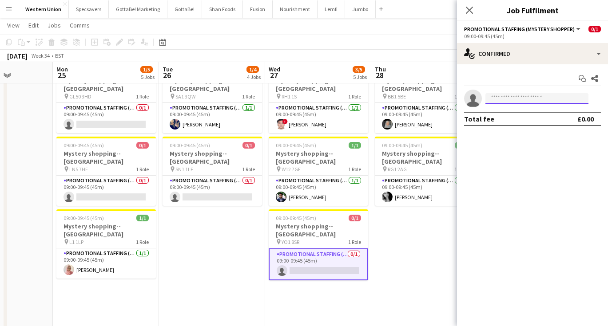
click at [511, 96] on input at bounding box center [536, 98] width 103 height 11
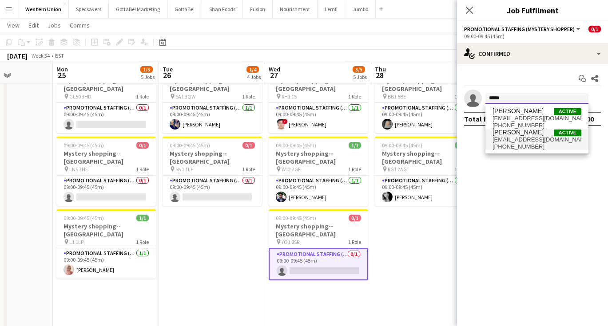
type input "*****"
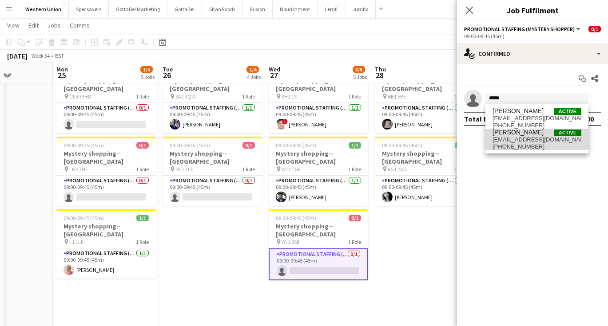
click at [537, 145] on span "+4407402744917" at bounding box center [536, 146] width 89 height 7
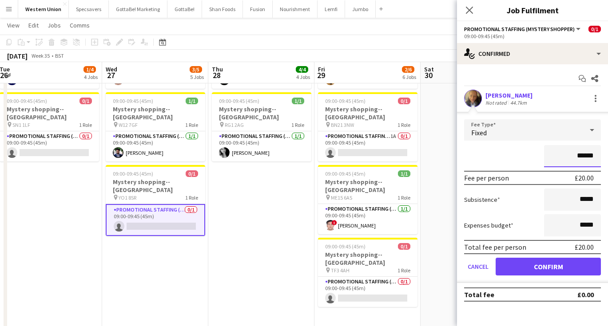
scroll to position [221, 0]
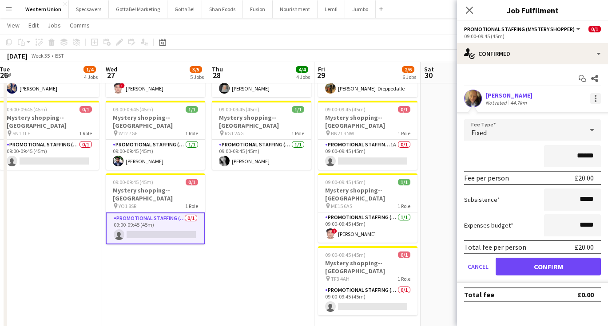
click at [597, 96] on div at bounding box center [595, 98] width 11 height 11
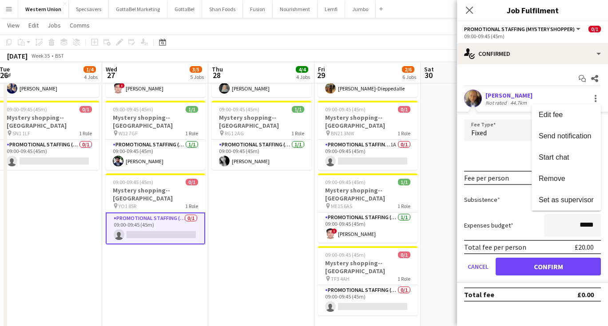
click at [481, 262] on div at bounding box center [304, 163] width 608 height 326
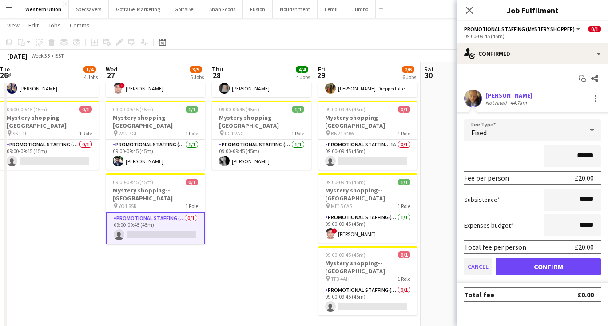
click at [481, 264] on button "Cancel" at bounding box center [478, 267] width 28 height 18
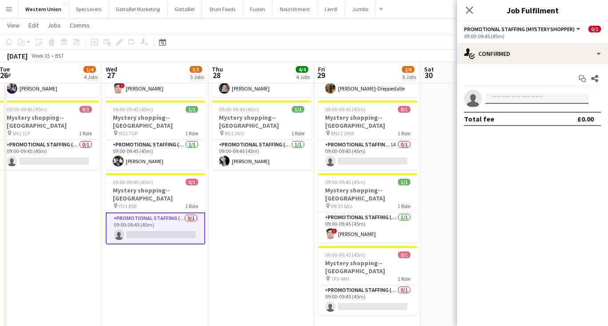
click at [499, 97] on input at bounding box center [536, 98] width 103 height 11
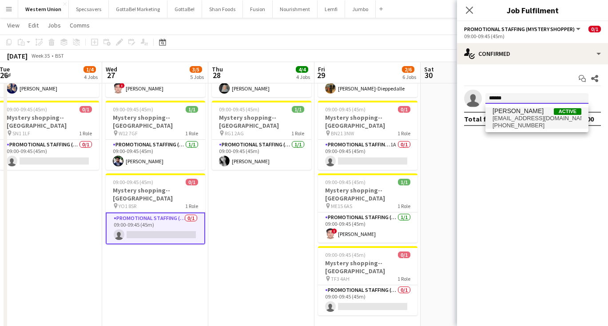
type input "******"
click at [525, 122] on span "+447495316102" at bounding box center [536, 125] width 89 height 7
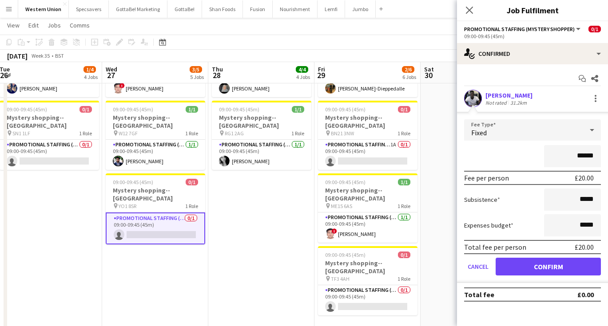
click at [552, 264] on button "Confirm" at bounding box center [547, 267] width 105 height 18
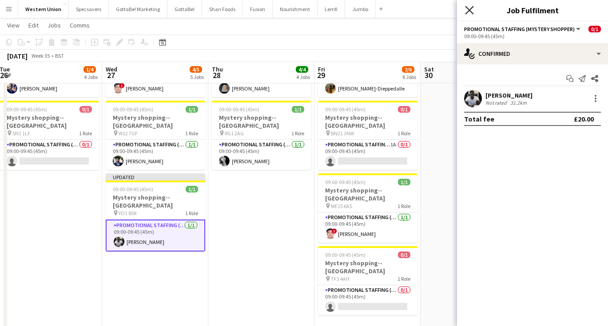
click at [469, 12] on icon "Close pop-in" at bounding box center [469, 10] width 8 height 8
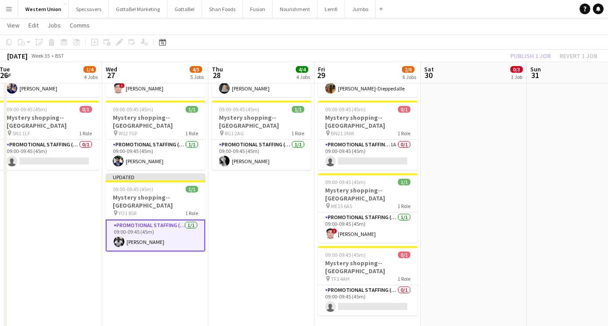
click at [466, 174] on app-date-cell "09:00-18:00 (9h) 0/3 ASAP England @ BP Pluse--Times TBC pin NEC--Birmingham 1 R…" at bounding box center [473, 177] width 106 height 597
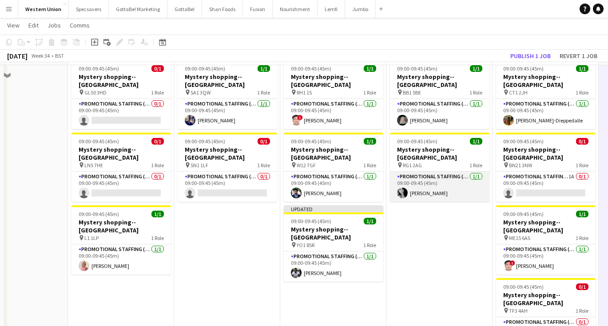
scroll to position [191, 0]
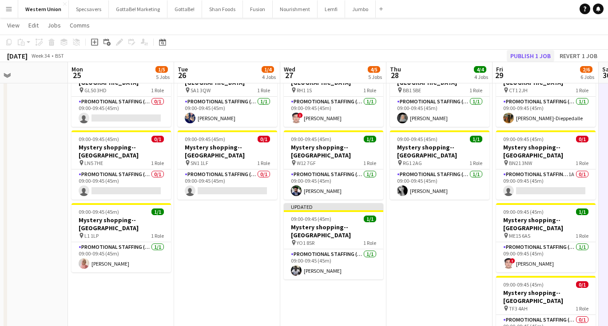
click at [544, 53] on button "Publish 1 job" at bounding box center [529, 56] width 47 height 12
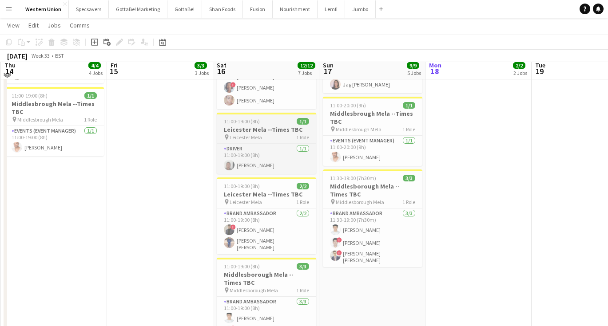
scroll to position [237, 0]
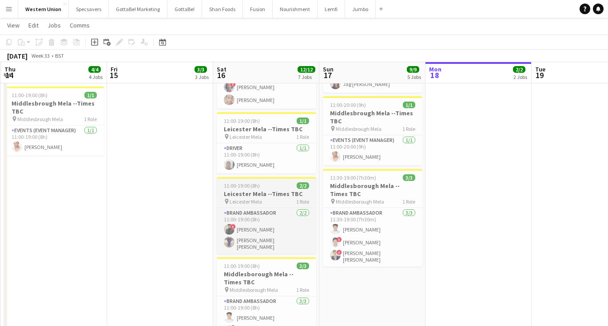
click at [249, 198] on span "Leicester Mela" at bounding box center [245, 201] width 32 height 7
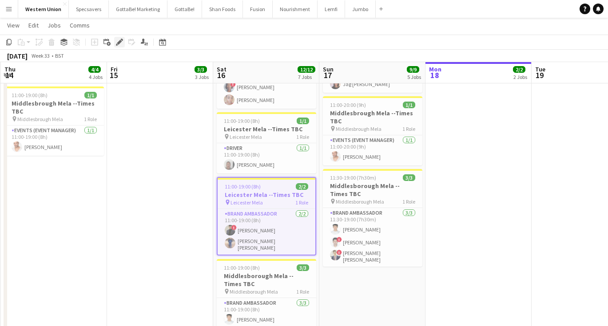
click at [119, 40] on icon "Edit" at bounding box center [119, 42] width 7 height 7
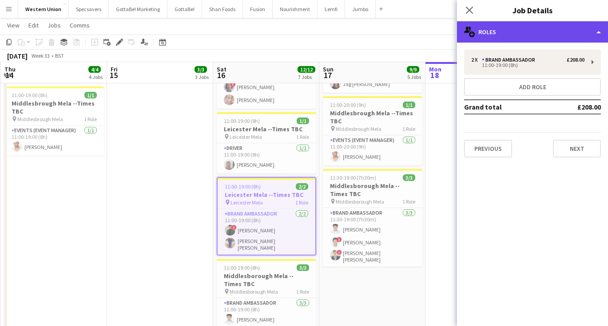
click at [504, 34] on div "multiple-users-add Roles" at bounding box center [532, 31] width 151 height 21
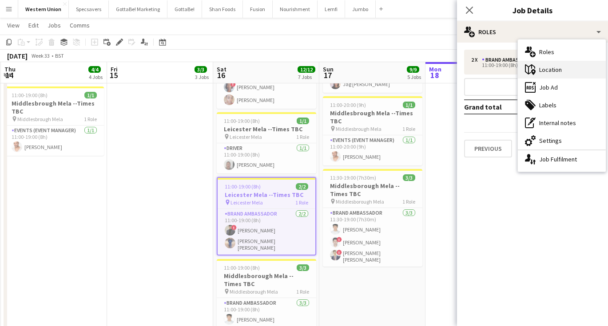
click at [536, 71] on div "maps-pin-1 Location" at bounding box center [562, 70] width 88 height 18
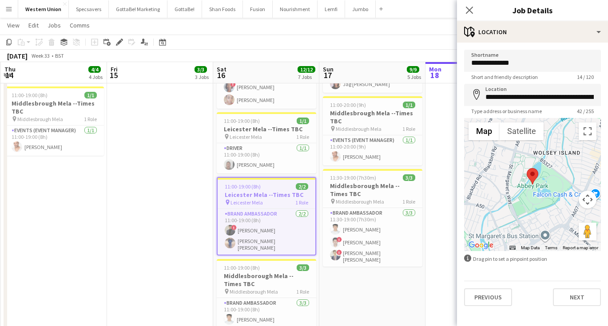
click at [533, 273] on form "**********" at bounding box center [532, 178] width 151 height 257
click at [585, 131] on button "Toggle fullscreen view" at bounding box center [587, 132] width 18 height 18
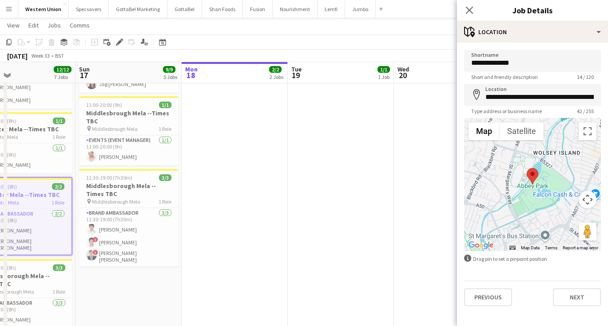
scroll to position [0, 349]
